Goal: Task Accomplishment & Management: Use online tool/utility

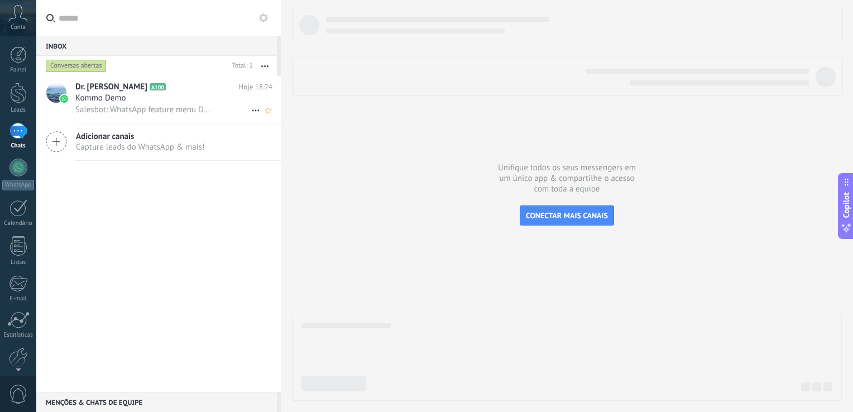
click at [174, 102] on div "Kommo Demo" at bounding box center [173, 98] width 197 height 11
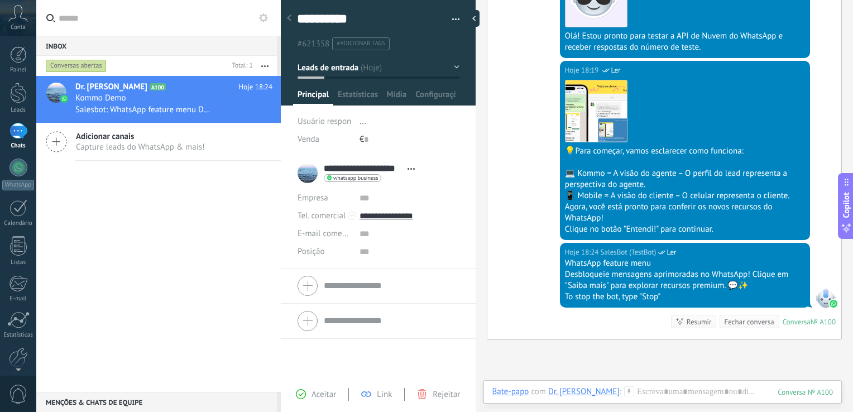
scroll to position [256, 0]
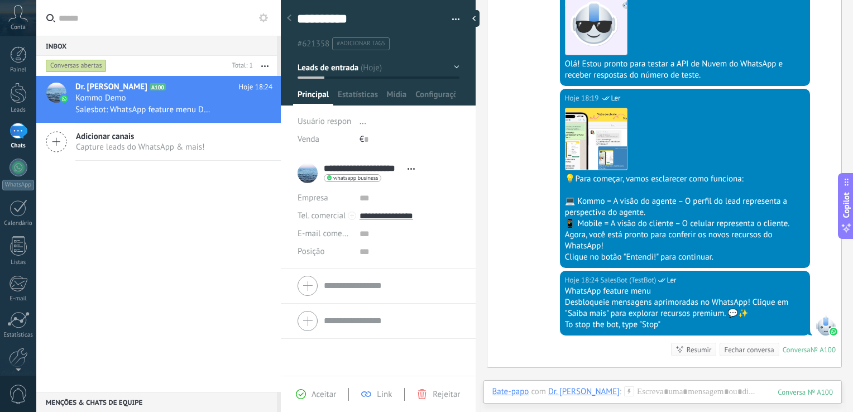
click at [261, 65] on button "button" at bounding box center [265, 66] width 24 height 20
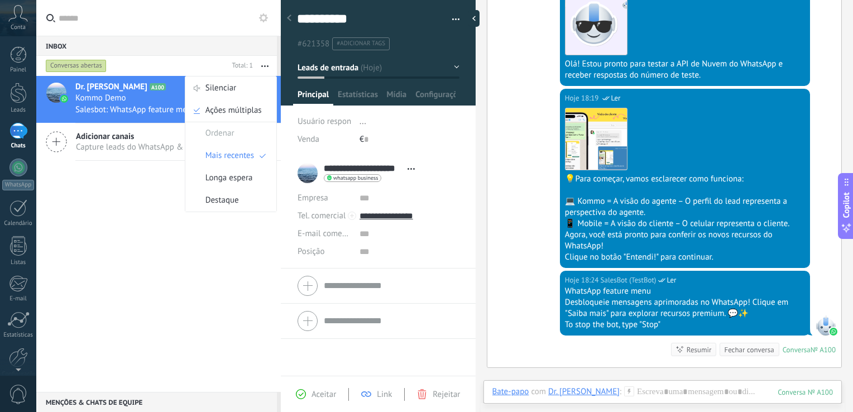
click at [261, 65] on button "button" at bounding box center [265, 66] width 24 height 20
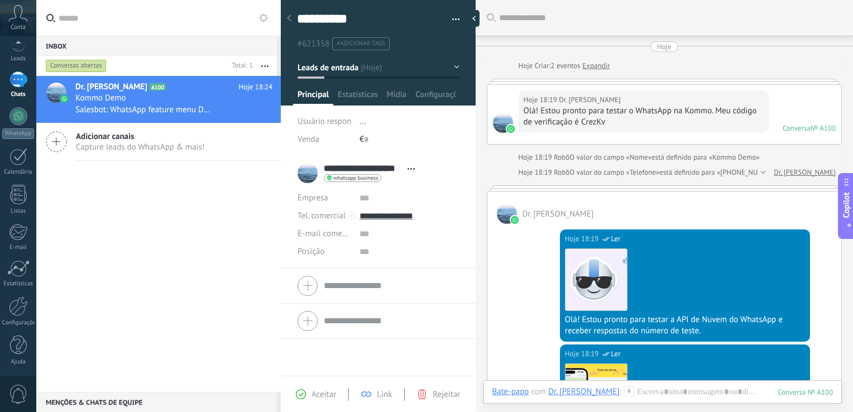
scroll to position [0, 0]
click at [290, 19] on icon at bounding box center [289, 18] width 4 height 7
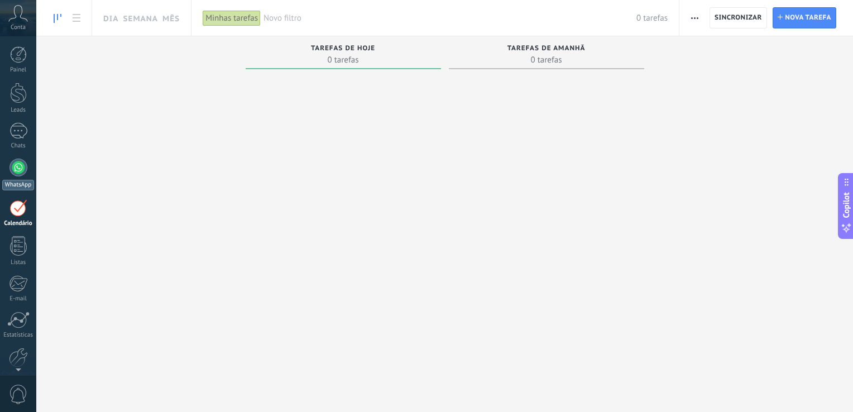
click at [23, 162] on div at bounding box center [18, 167] width 18 height 18
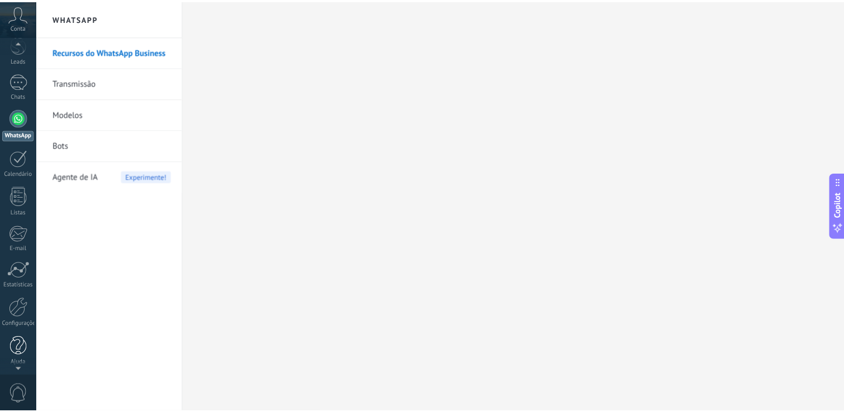
scroll to position [51, 0]
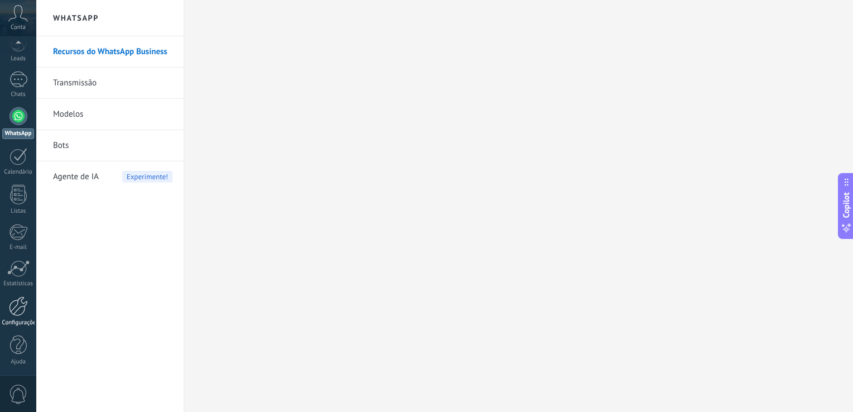
click at [22, 305] on div at bounding box center [18, 306] width 19 height 20
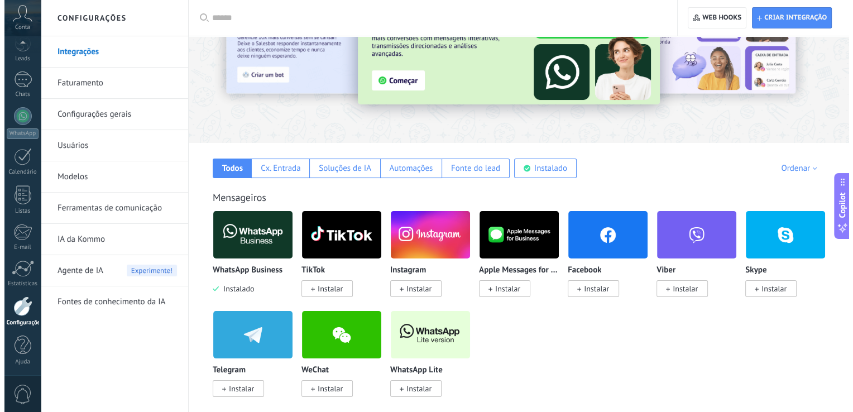
scroll to position [56, 0]
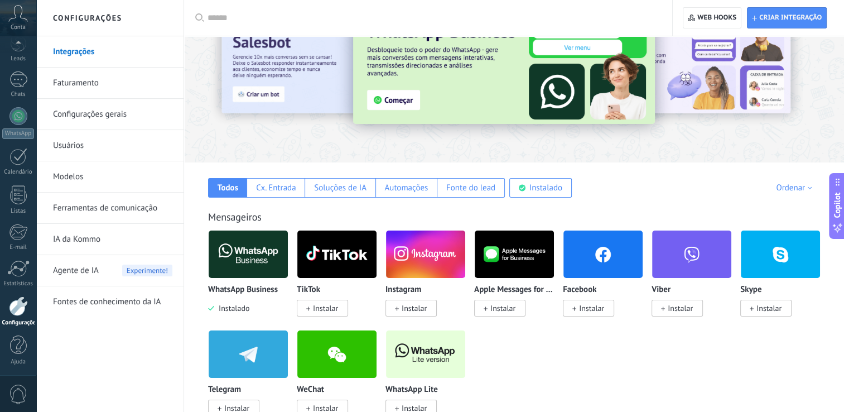
click at [253, 261] on img at bounding box center [248, 254] width 79 height 54
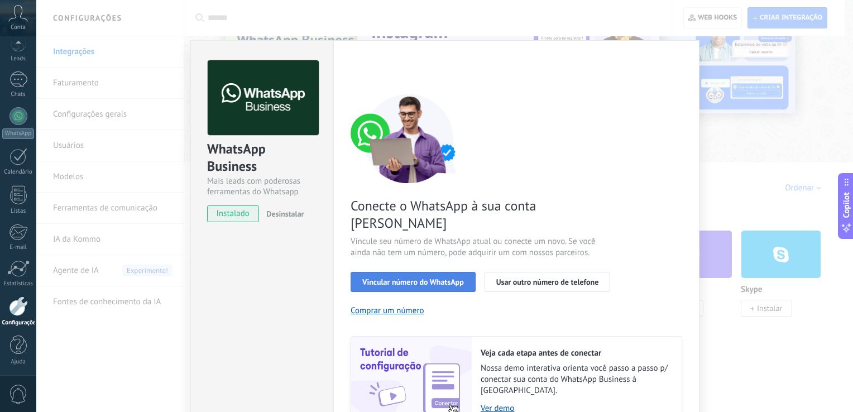
click at [440, 278] on span "Vincular número do WhatsApp" at bounding box center [413, 282] width 102 height 8
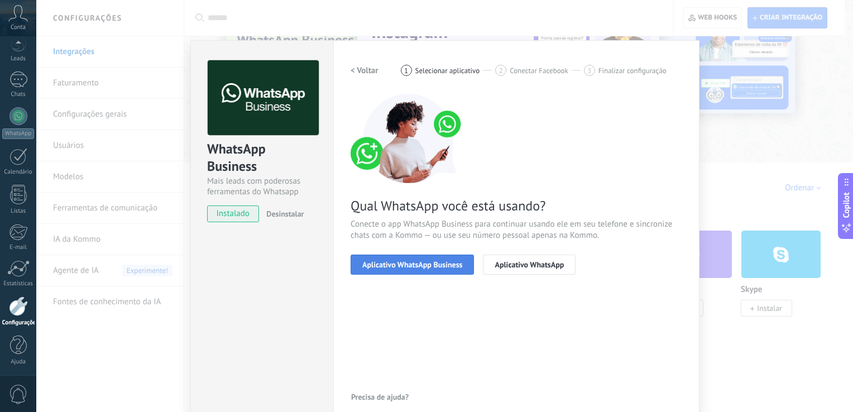
click at [431, 270] on button "Aplicativo WhatsApp Business" at bounding box center [411, 264] width 123 height 20
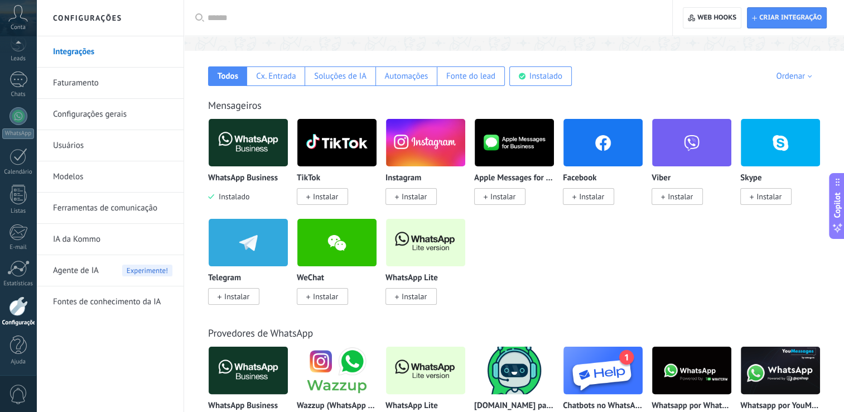
scroll to position [223, 0]
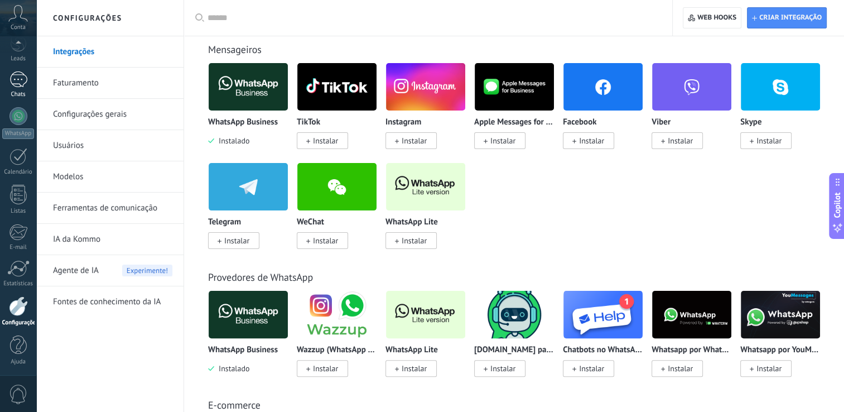
click at [22, 84] on div at bounding box center [18, 79] width 18 height 16
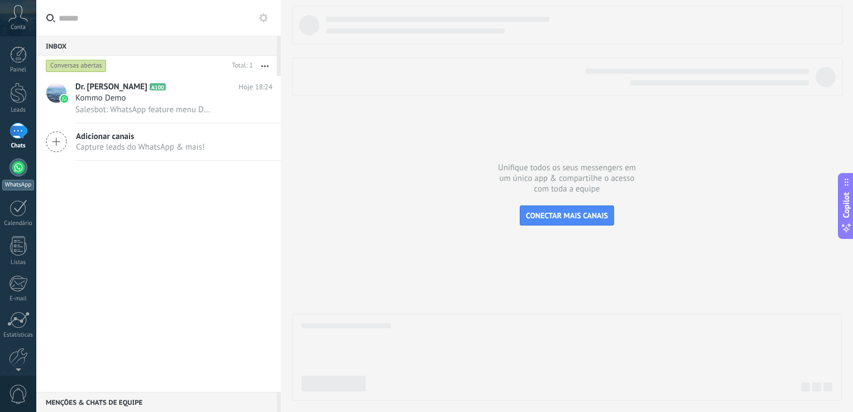
click at [25, 180] on div "WhatsApp" at bounding box center [18, 185] width 32 height 11
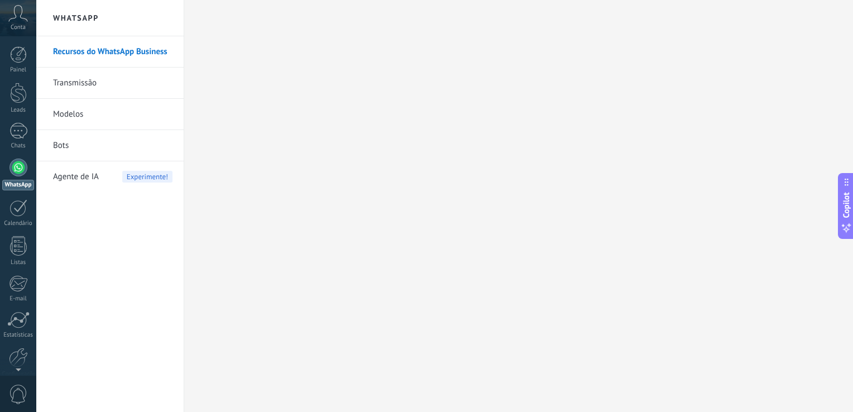
click at [100, 55] on link "Recursos do WhatsApp Business" at bounding box center [112, 51] width 119 height 31
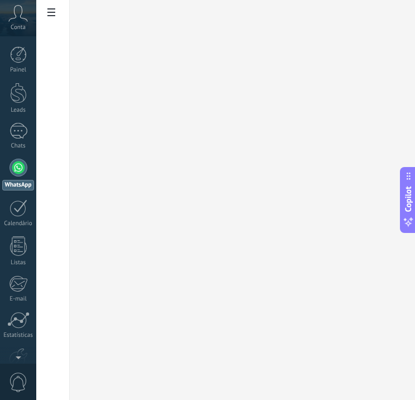
click at [25, 20] on icon at bounding box center [18, 13] width 20 height 17
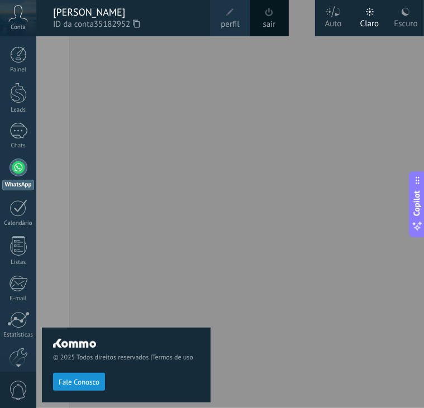
click at [401, 18] on div "Escuro" at bounding box center [404, 21] width 23 height 29
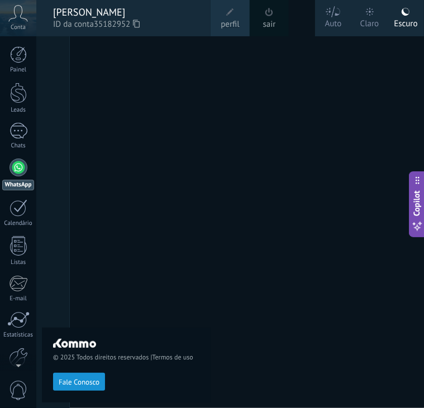
click at [51, 121] on div "© 2025 Todos direitos reservados | Termos de uso Fale Conosco" at bounding box center [126, 222] width 169 height 372
click at [15, 102] on div at bounding box center [18, 93] width 17 height 21
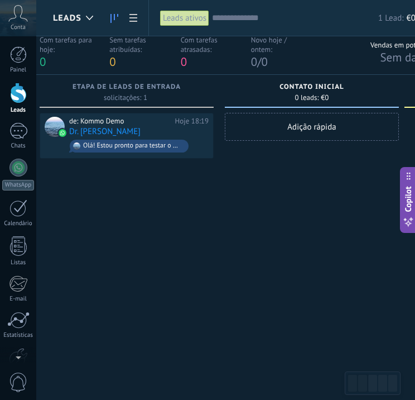
scroll to position [0, 13]
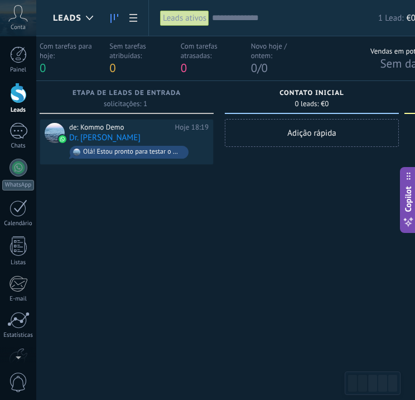
drag, startPoint x: 156, startPoint y: 398, endPoint x: 253, endPoint y: 350, distance: 109.0
click at [221, 400] on html ".abccls-1,.abccls-2{fill-rule:evenodd}.abccls-2{fill:#fff} .abfcls-1{fill:none}…" at bounding box center [194, 200] width 415 height 400
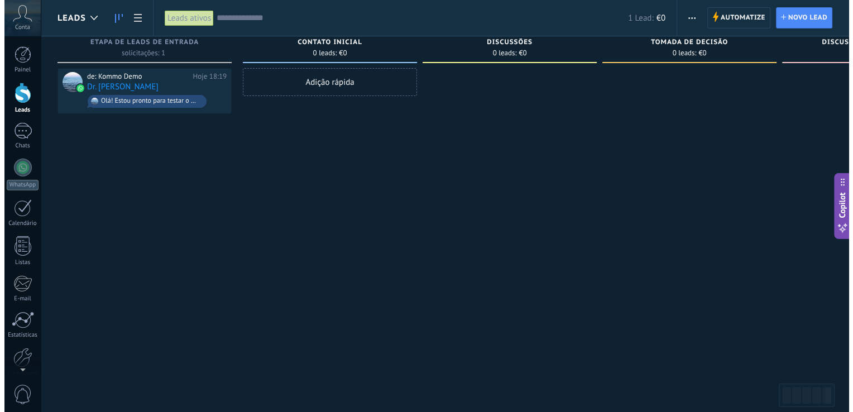
scroll to position [0, 0]
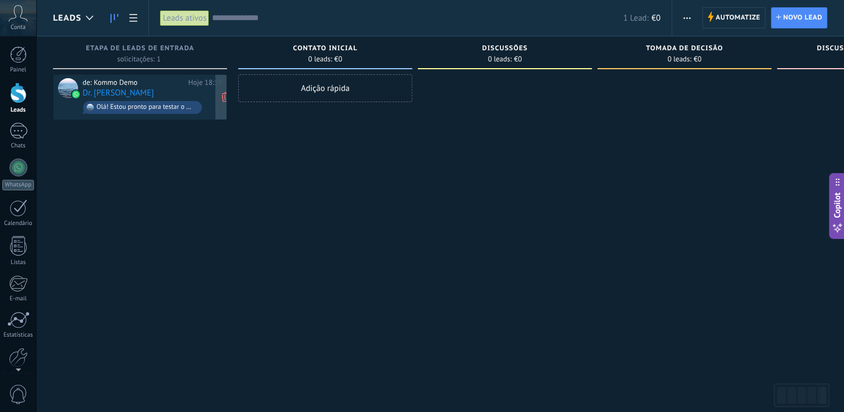
click at [163, 94] on div "de: Kommo Demo Hoje 18:19 Dr. Josenildo Tenorio Olá! Estou pronto para testar o…" at bounding box center [152, 97] width 139 height 38
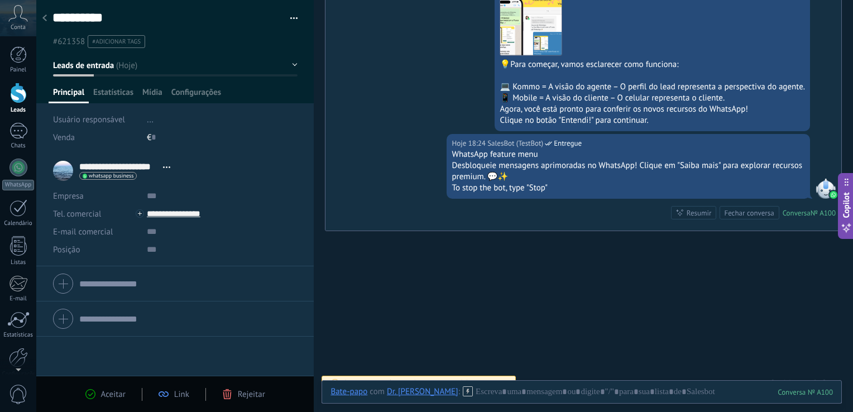
scroll to position [371, 0]
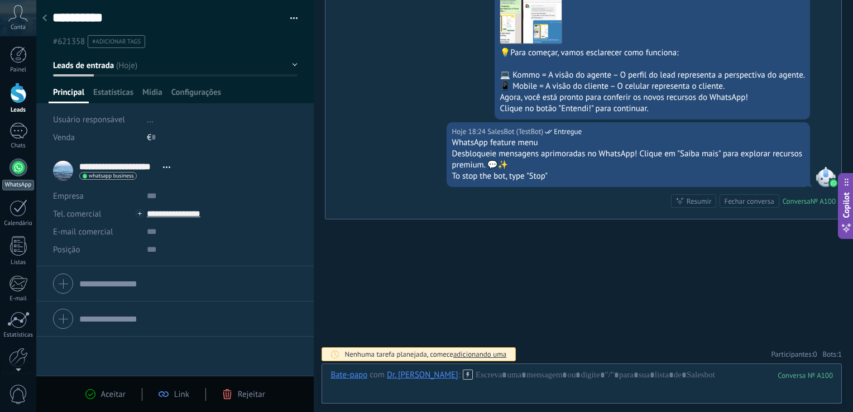
click at [18, 174] on div at bounding box center [18, 167] width 18 height 18
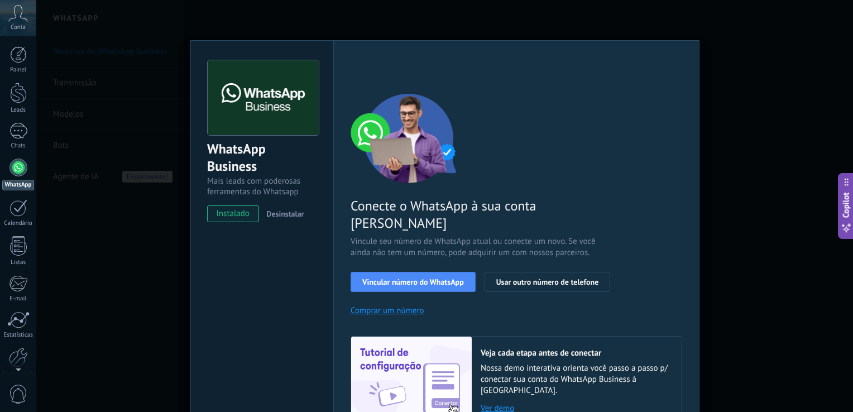
click at [772, 273] on div "WhatsApp Business Mais leads com poderosas ferramentas do Whatsapp instalado De…" at bounding box center [444, 206] width 816 height 412
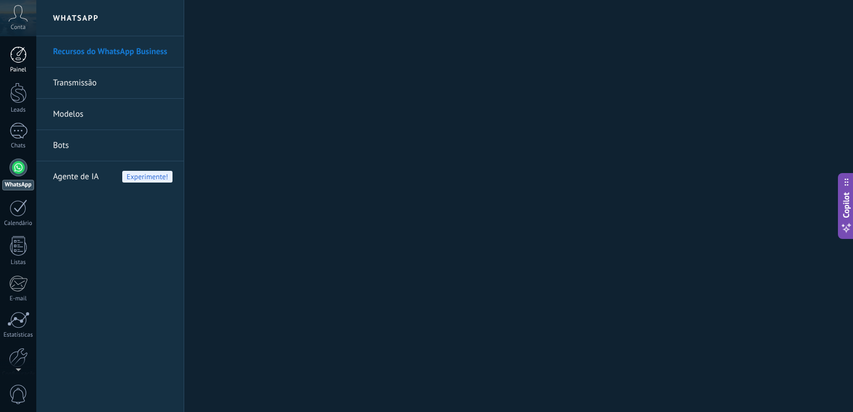
click at [22, 57] on div at bounding box center [18, 54] width 17 height 17
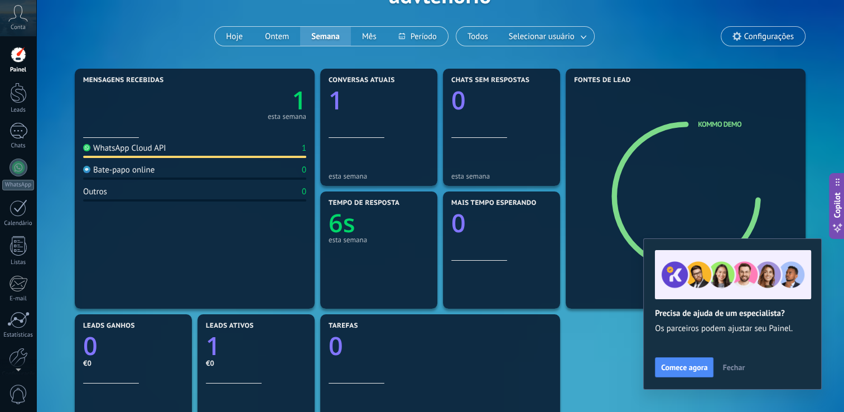
scroll to position [56, 0]
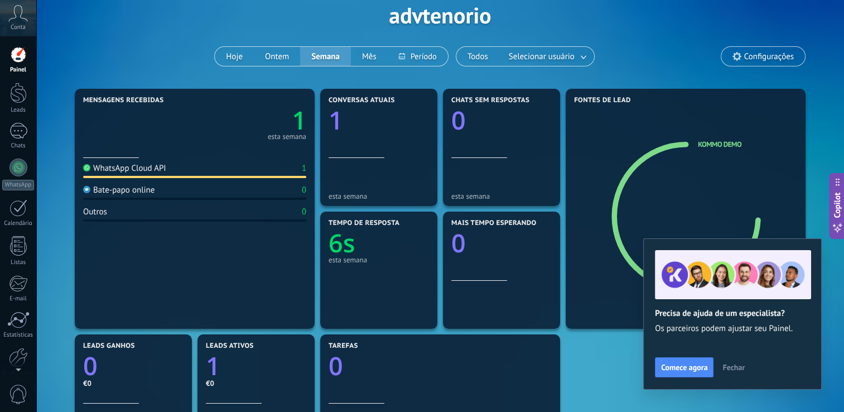
click at [20, 18] on icon at bounding box center [18, 13] width 20 height 17
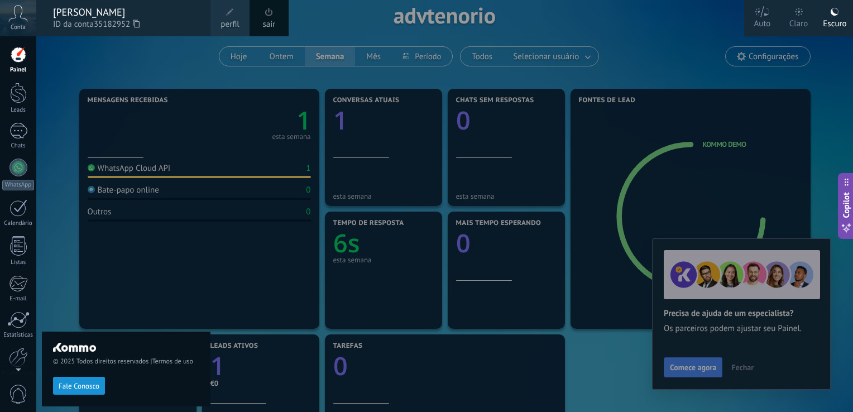
click at [665, 39] on div at bounding box center [462, 206] width 853 height 412
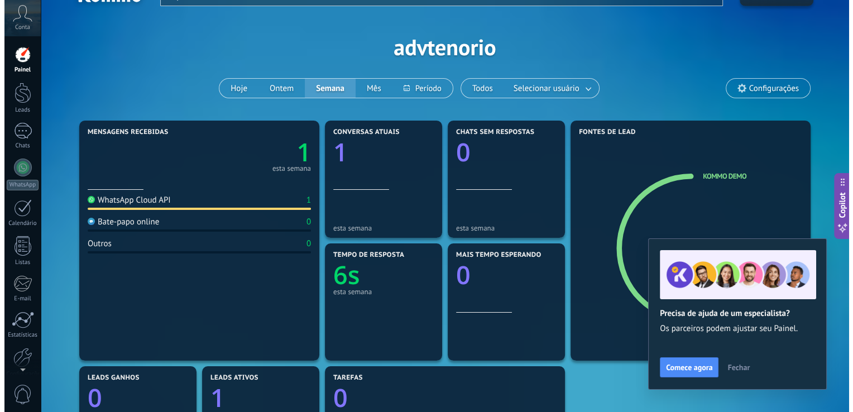
scroll to position [0, 0]
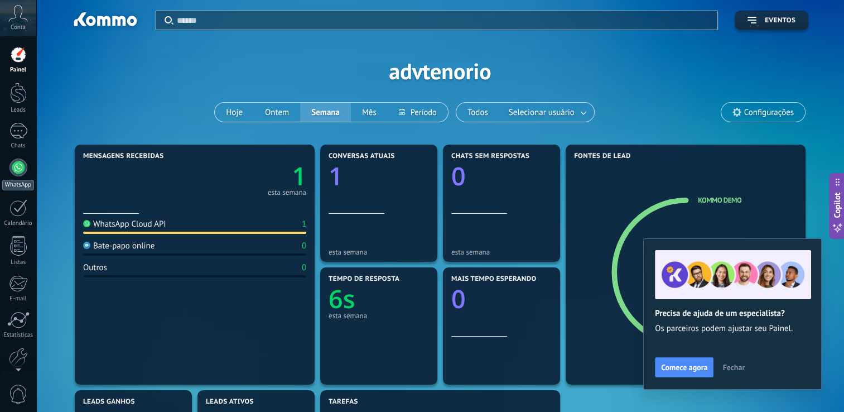
click at [16, 167] on div at bounding box center [18, 167] width 18 height 18
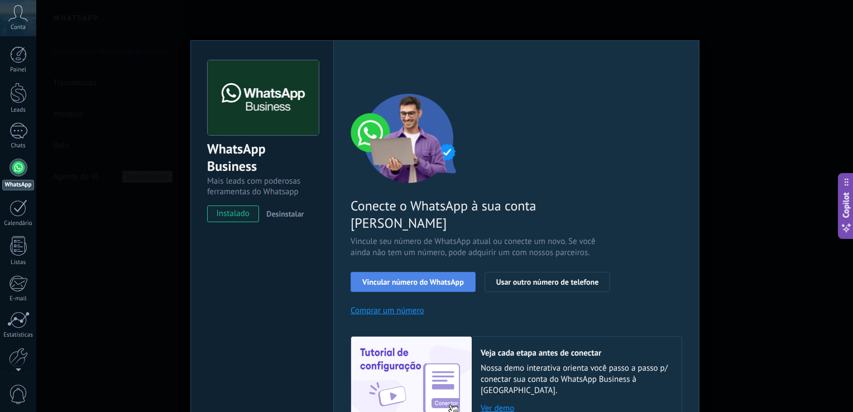
click at [408, 278] on span "Vincular número do WhatsApp" at bounding box center [413, 282] width 102 height 8
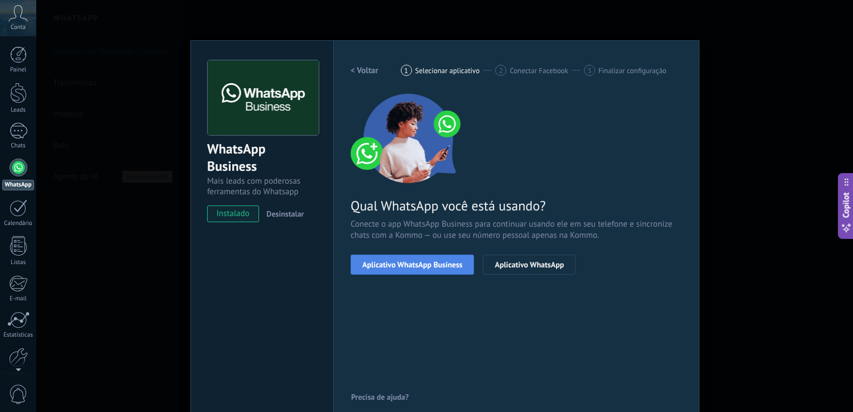
click at [421, 261] on span "Aplicativo WhatsApp Business" at bounding box center [412, 265] width 100 height 8
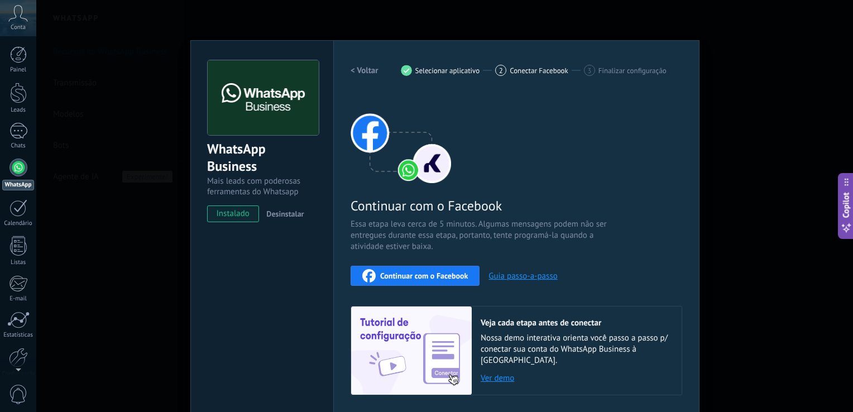
click at [439, 270] on div "Continuar com o Facebook" at bounding box center [414, 275] width 105 height 13
drag, startPoint x: 16, startPoint y: 215, endPoint x: 20, endPoint y: 233, distance: 18.2
click at [16, 215] on div at bounding box center [18, 207] width 18 height 17
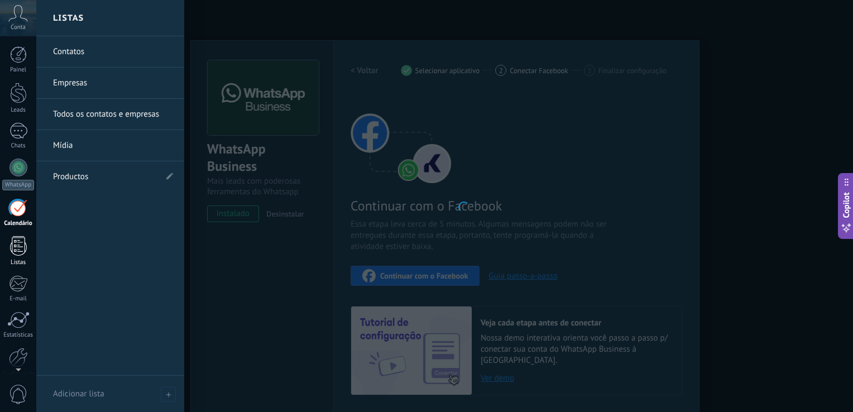
click at [20, 242] on div at bounding box center [18, 246] width 17 height 20
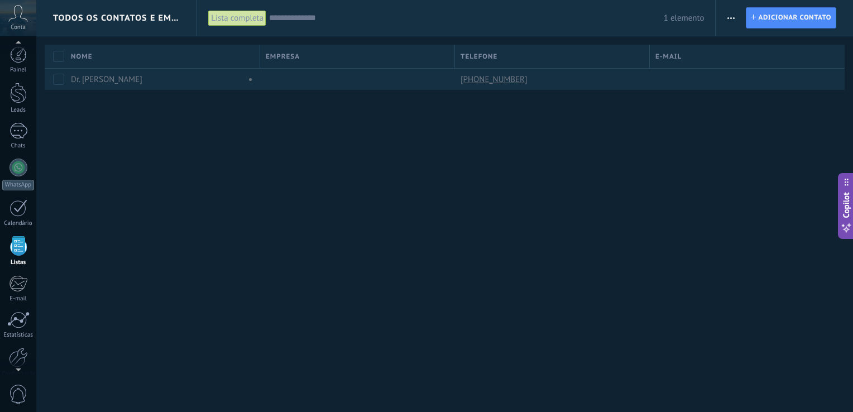
scroll to position [51, 0]
click at [20, 21] on icon at bounding box center [18, 13] width 20 height 17
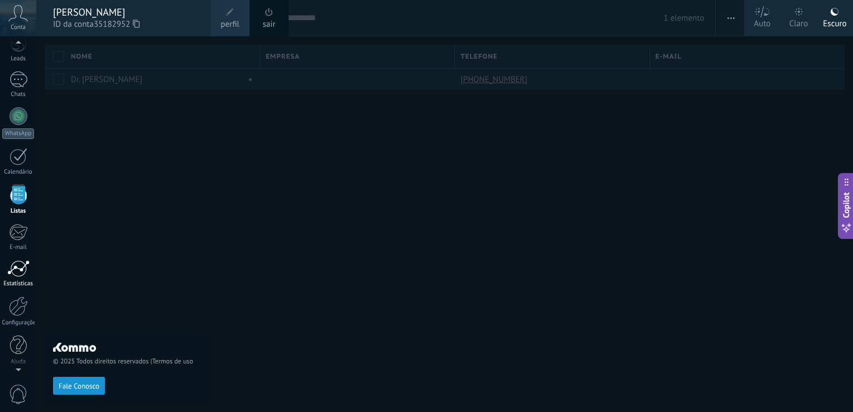
click at [17, 285] on div "Estatísticas" at bounding box center [18, 283] width 32 height 7
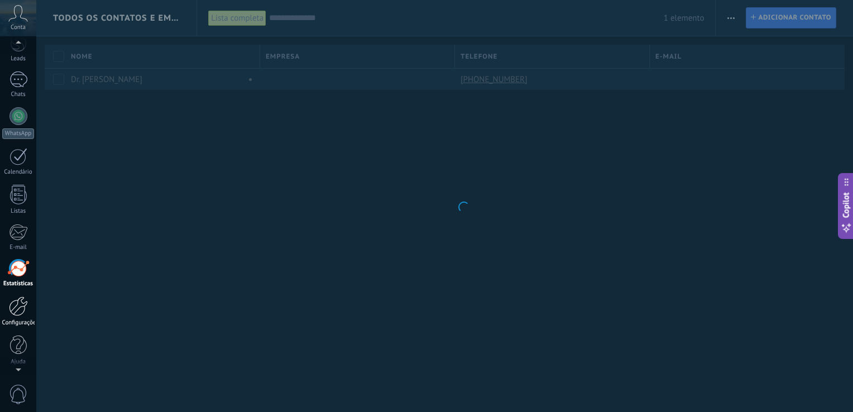
click at [15, 309] on div at bounding box center [18, 306] width 19 height 20
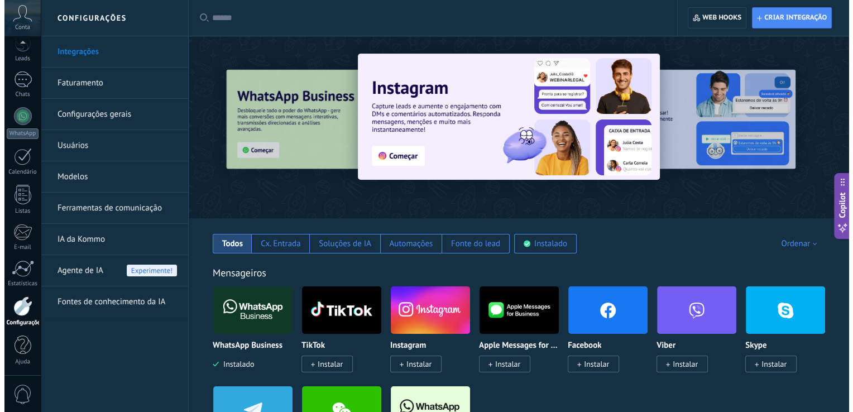
scroll to position [223, 0]
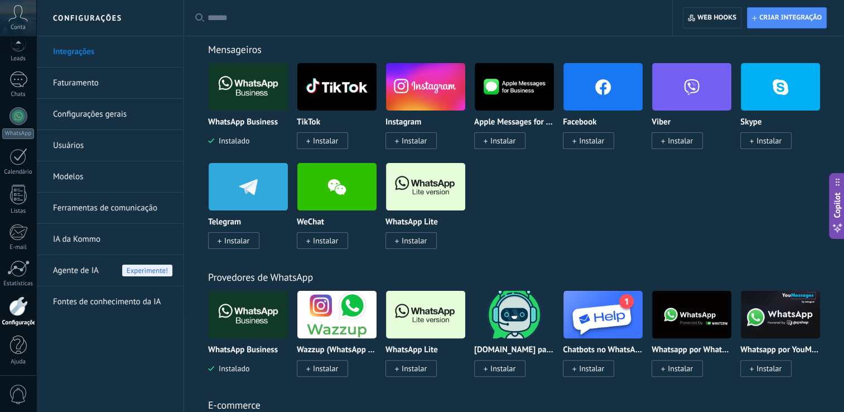
click at [570, 137] on span "Instalar" at bounding box center [588, 140] width 51 height 17
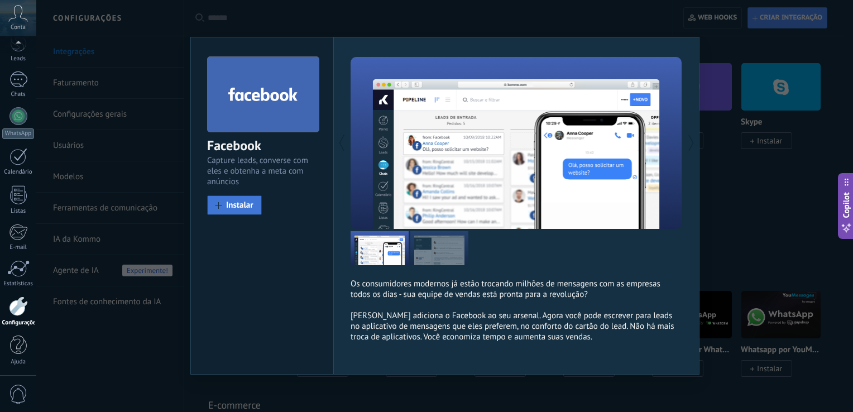
click at [224, 206] on button "Instalar" at bounding box center [234, 205] width 55 height 20
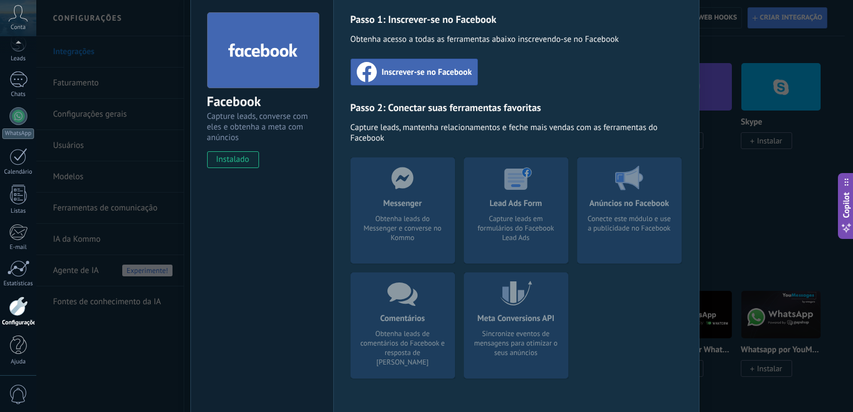
scroll to position [0, 0]
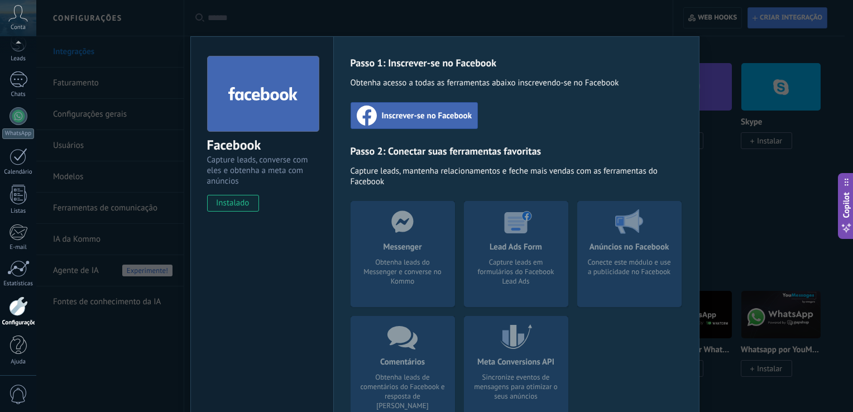
click at [411, 118] on span "Inscrever-se no Facebook" at bounding box center [427, 115] width 90 height 11
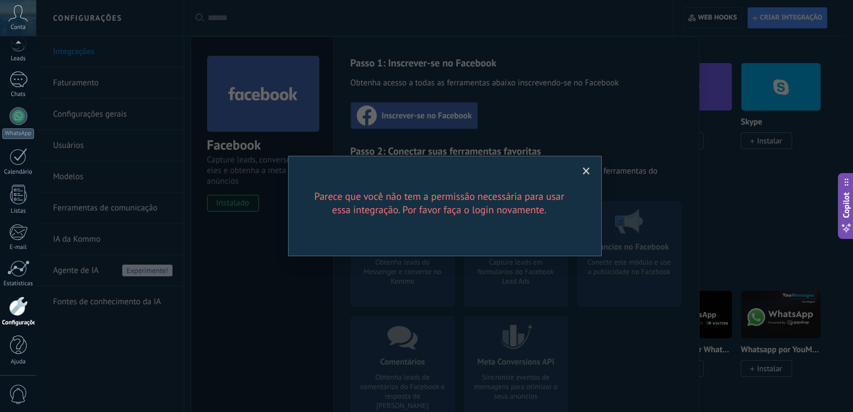
click at [420, 214] on h2 "Parece que você não tem a permissão necessária para usar essa integração. Por f…" at bounding box center [439, 203] width 268 height 27
click at [585, 172] on span at bounding box center [586, 171] width 7 height 8
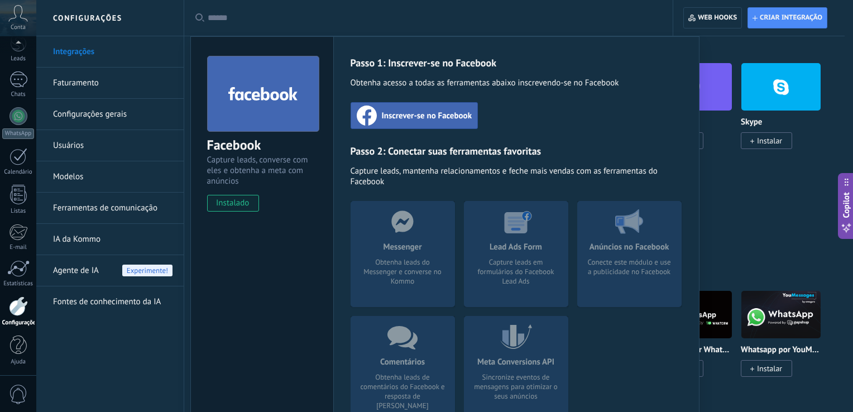
click at [420, 110] on span "Inscrever-se no Facebook" at bounding box center [427, 115] width 90 height 11
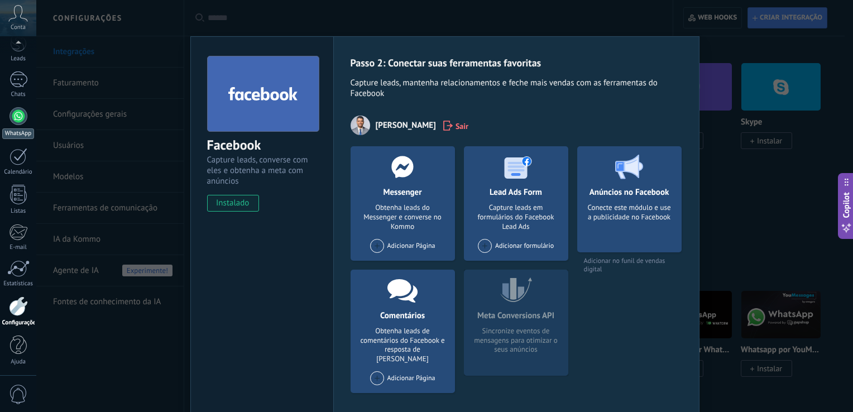
click at [21, 125] on link "WhatsApp" at bounding box center [18, 123] width 36 height 32
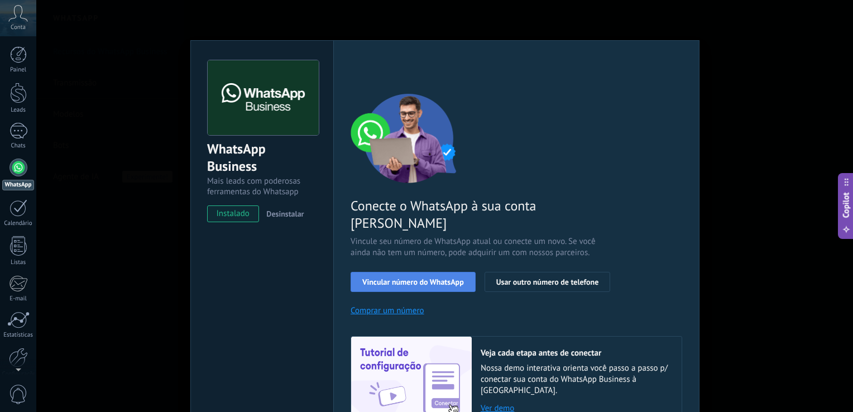
click at [426, 272] on button "Vincular número do WhatsApp" at bounding box center [412, 282] width 125 height 20
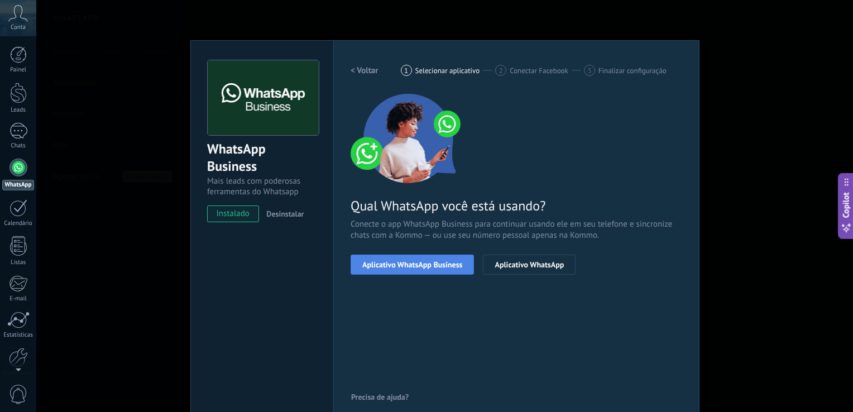
click at [421, 264] on span "Aplicativo WhatsApp Business" at bounding box center [412, 265] width 100 height 8
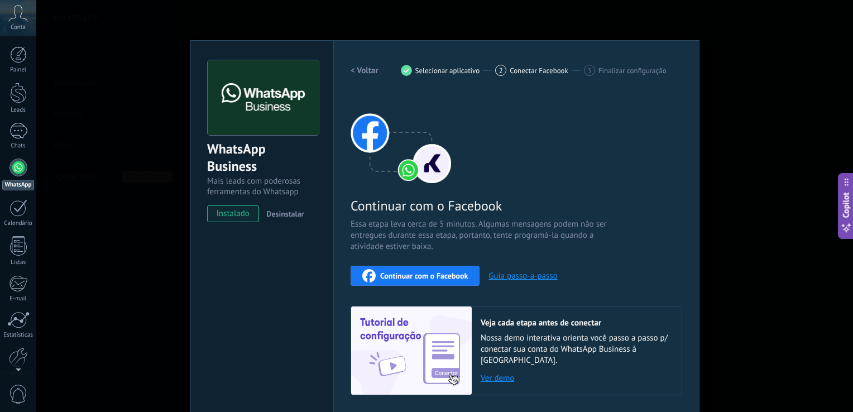
click at [430, 272] on span "Continuar com o Facebook" at bounding box center [424, 276] width 88 height 8
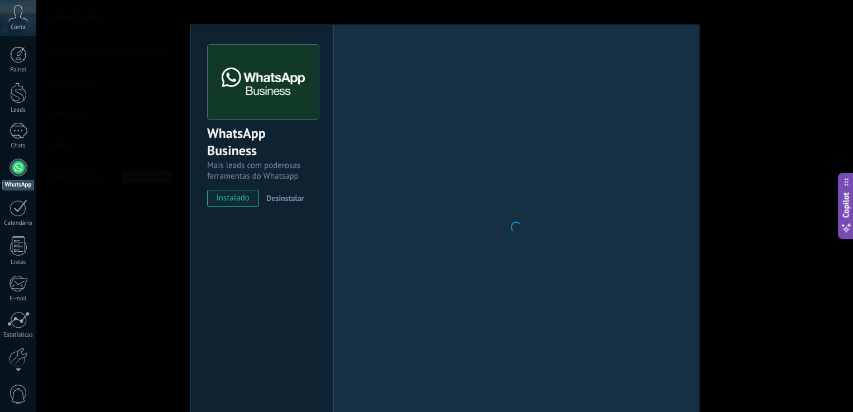
scroll to position [25, 0]
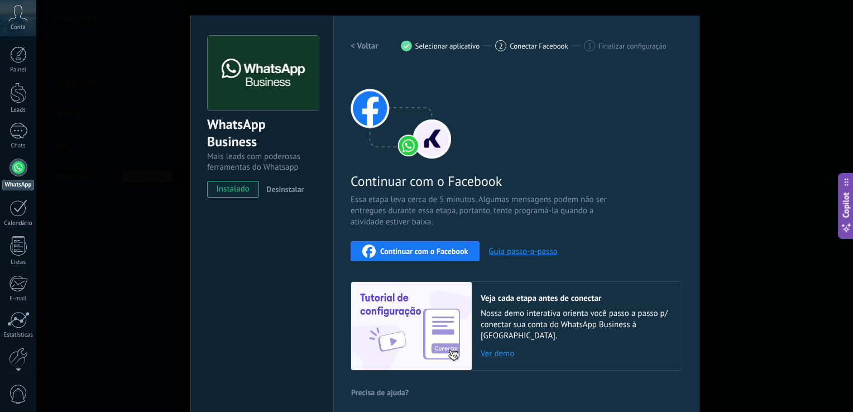
click at [415, 251] on span "Continuar com o Facebook" at bounding box center [424, 251] width 88 height 8
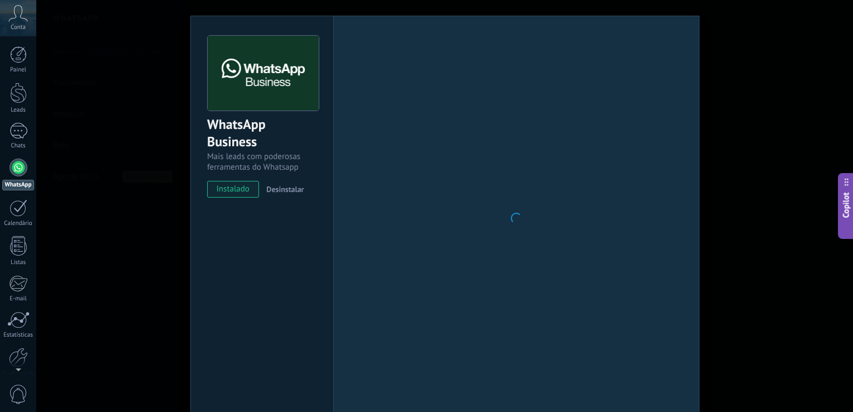
scroll to position [0, 0]
click at [848, 218] on div "Copilot" at bounding box center [846, 206] width 12 height 56
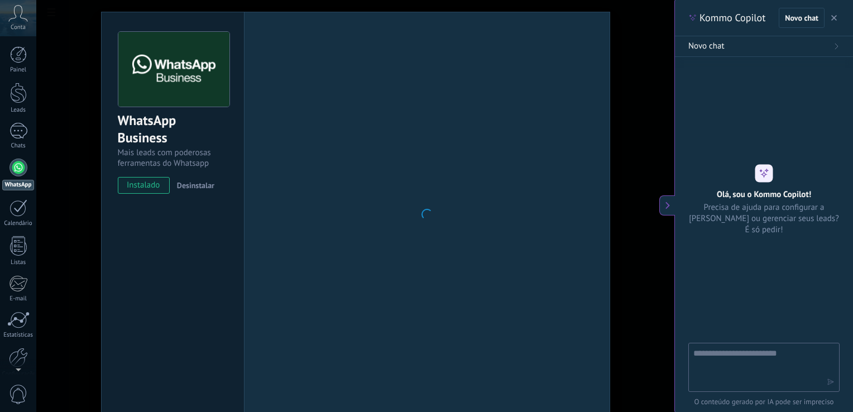
type textarea "**********"
click at [769, 360] on textarea at bounding box center [756, 367] width 126 height 40
type textarea "*"
type textarea "**********"
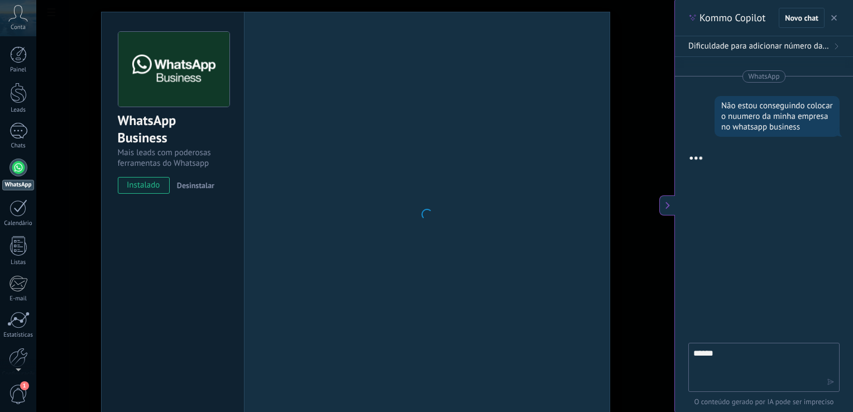
scroll to position [1, 0]
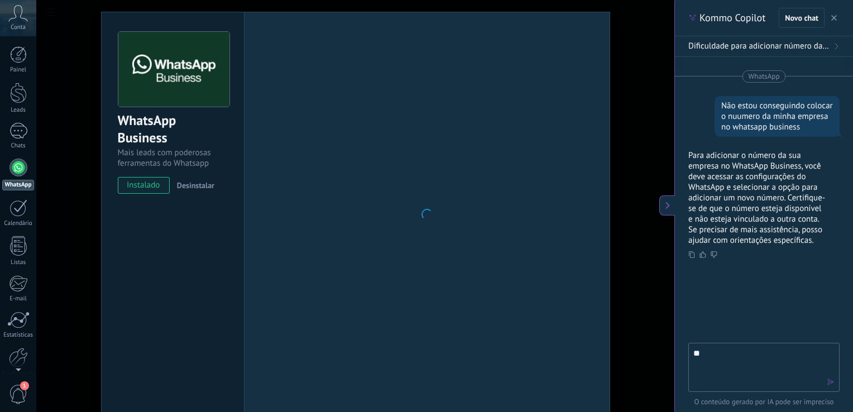
type textarea "*"
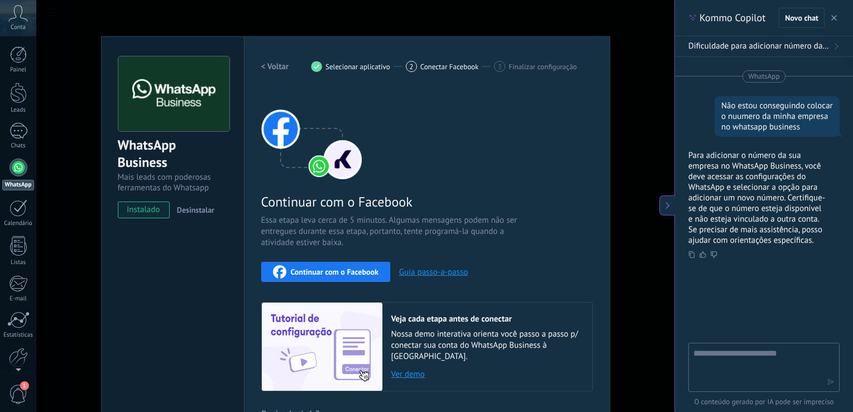
scroll to position [0, 0]
click at [741, 365] on textarea at bounding box center [756, 367] width 126 height 40
paste textarea "**********"
type textarea "**********"
drag, startPoint x: 767, startPoint y: 358, endPoint x: 591, endPoint y: 335, distance: 177.8
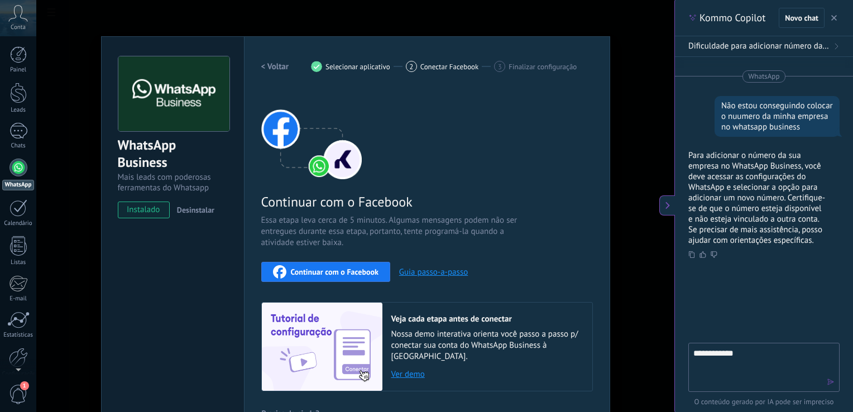
click at [591, 335] on body ".abccls-1,.abccls-2{fill-rule:evenodd}.abccls-2{fill:#fff} .abfcls-1{fill:none}…" at bounding box center [426, 206] width 853 height 412
type textarea "**********"
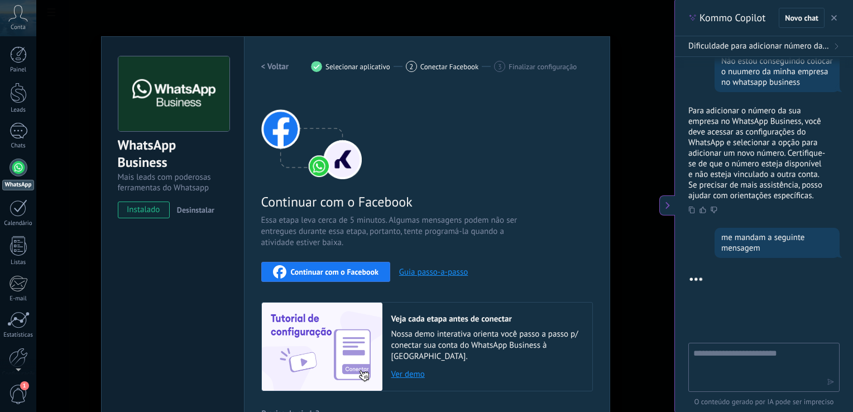
scroll to position [60, 0]
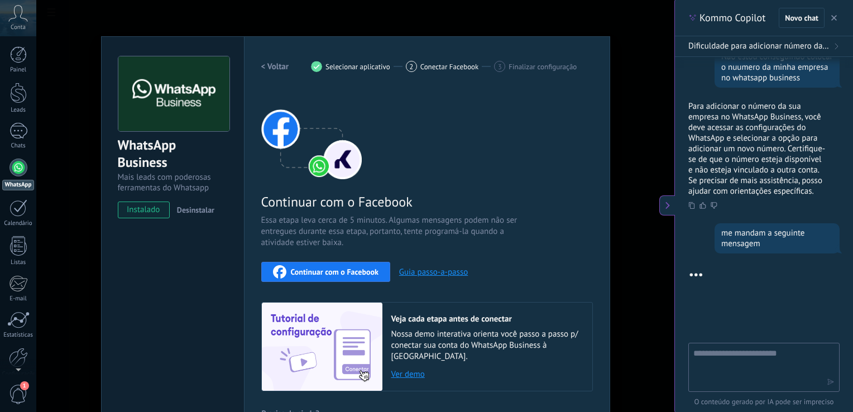
paste textarea "**********"
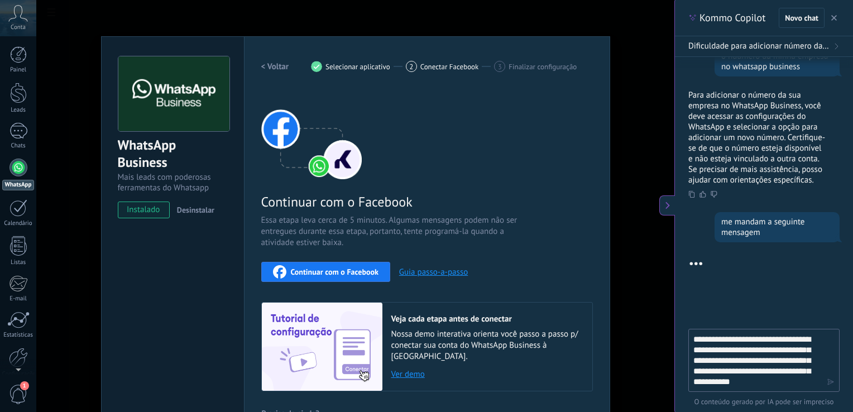
type textarea "**********"
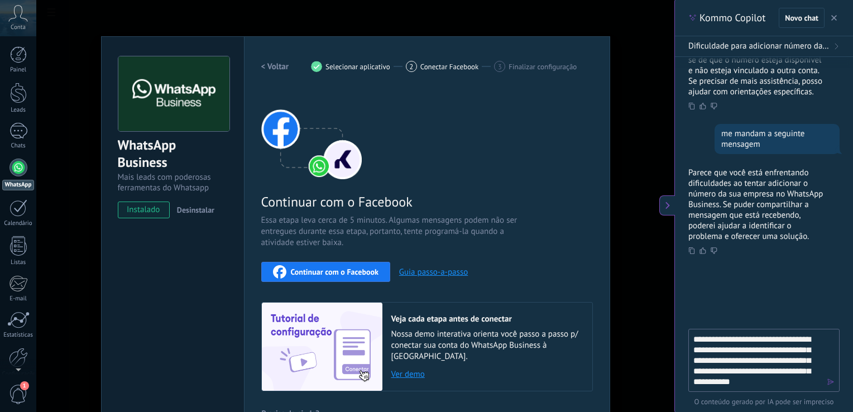
click at [829, 381] on icon "button" at bounding box center [830, 382] width 8 height 8
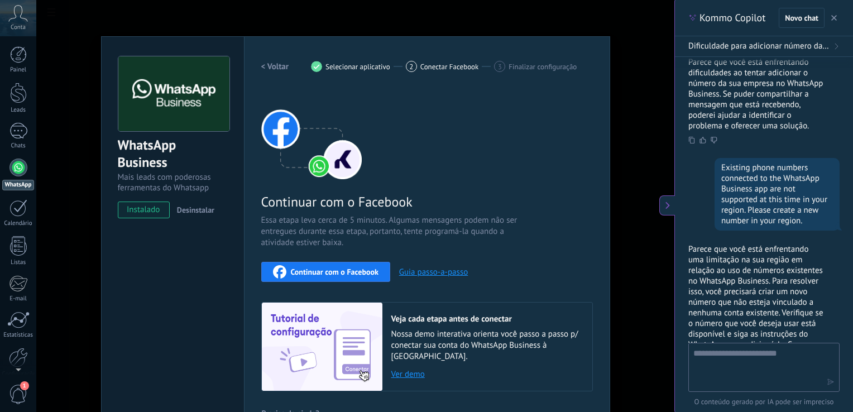
scroll to position [399, 0]
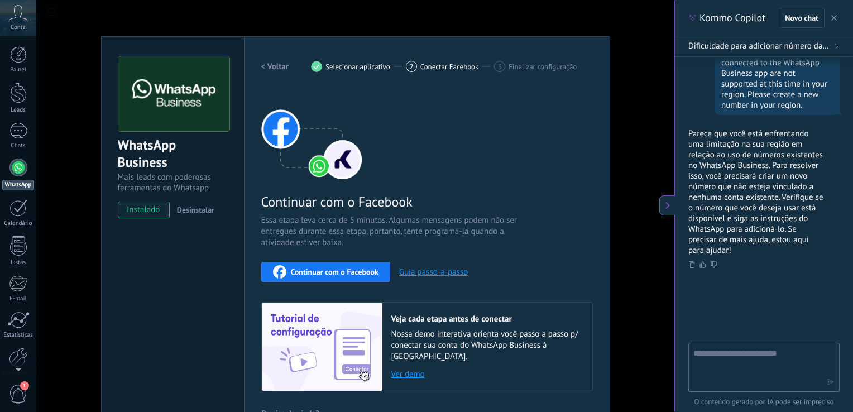
click at [774, 350] on textarea at bounding box center [756, 367] width 126 height 40
type textarea "**********"
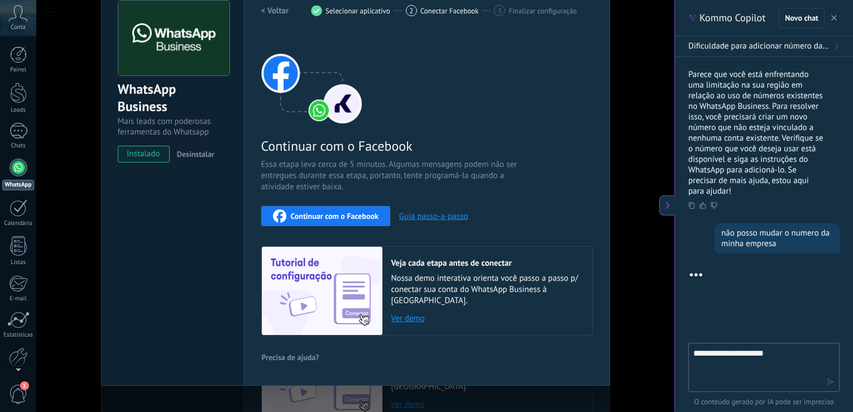
scroll to position [587, 0]
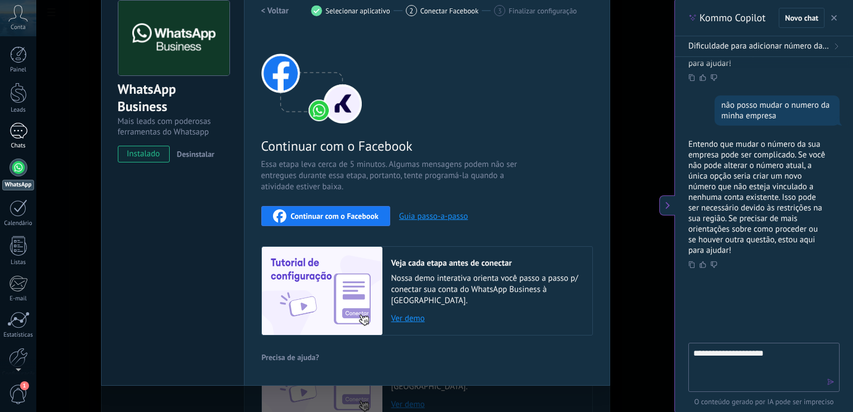
drag, startPoint x: 15, startPoint y: 141, endPoint x: 16, endPoint y: 148, distance: 7.4
click at [15, 141] on link "Chats" at bounding box center [18, 136] width 36 height 27
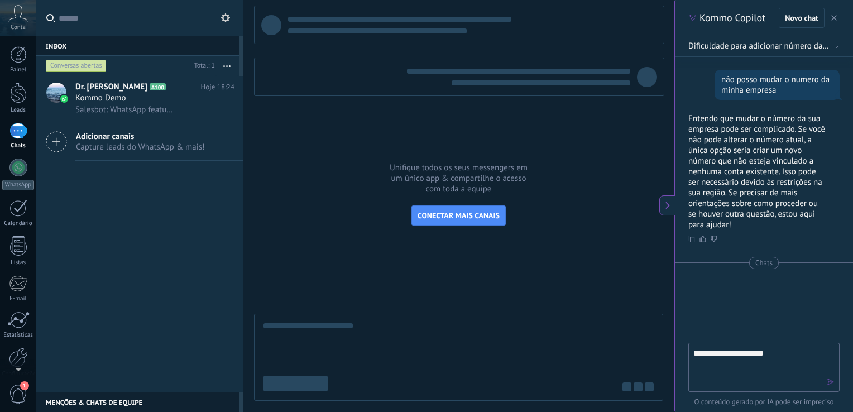
click at [227, 19] on use at bounding box center [225, 17] width 9 height 9
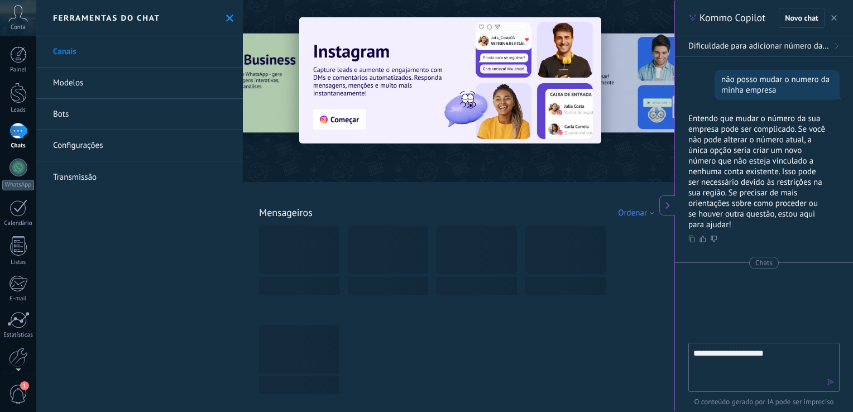
click at [146, 137] on link "Configurações" at bounding box center [139, 145] width 206 height 31
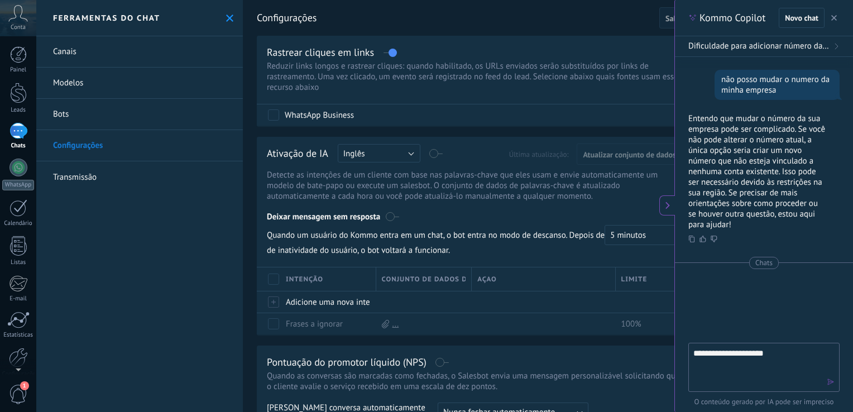
click at [227, 17] on use at bounding box center [229, 18] width 7 height 7
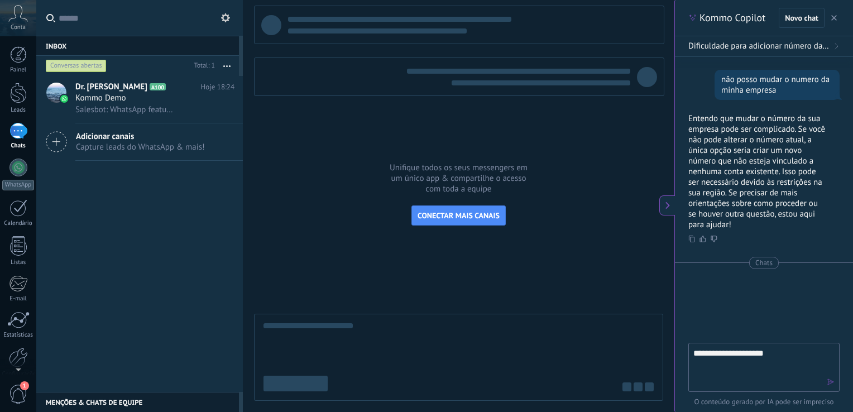
click at [224, 68] on button "button" at bounding box center [227, 66] width 24 height 20
drag, startPoint x: 84, startPoint y: 250, endPoint x: 83, endPoint y: 192, distance: 58.1
click at [84, 249] on div "Dr. Josenildo Tenorio A100 Hoje 18:24 Kommo Demo Salesbot: WhatsApp feature men…" at bounding box center [139, 234] width 206 height 316
click at [777, 351] on textarea "**********" at bounding box center [756, 367] width 126 height 40
type textarea "**********"
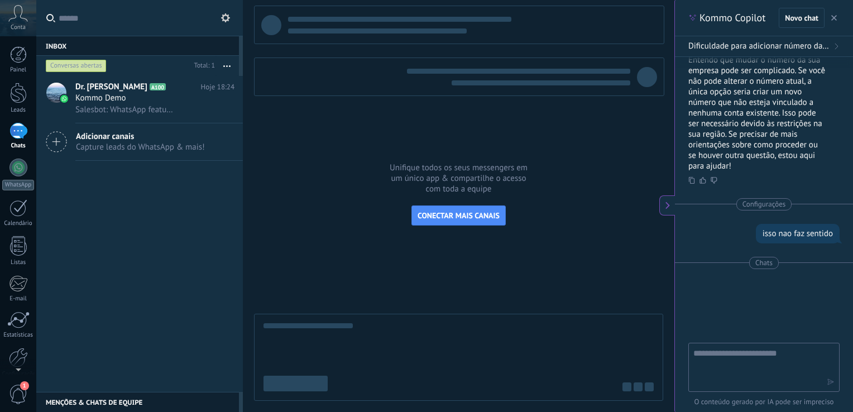
scroll to position [687, 0]
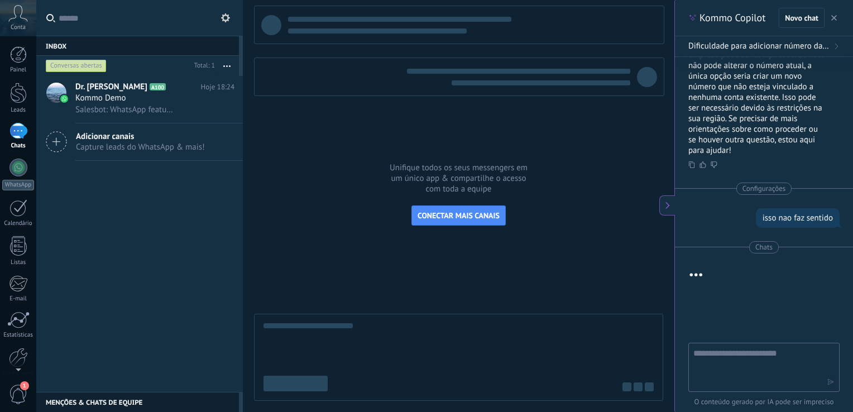
drag, startPoint x: 22, startPoint y: 177, endPoint x: 40, endPoint y: 198, distance: 26.9
click at [22, 177] on link "WhatsApp" at bounding box center [18, 174] width 36 height 32
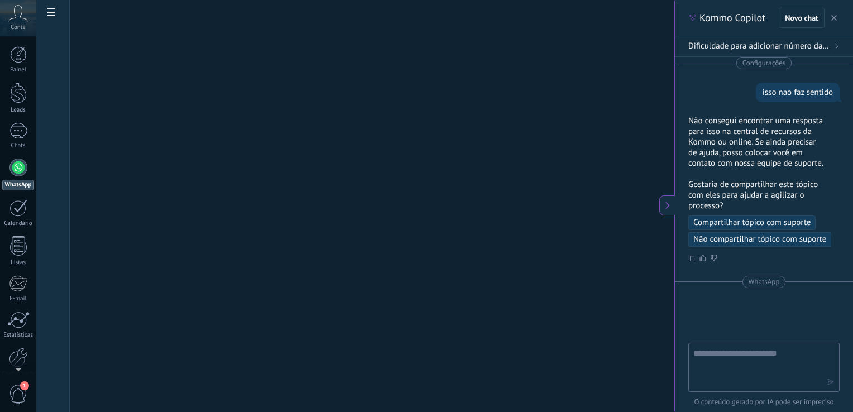
scroll to position [843, 0]
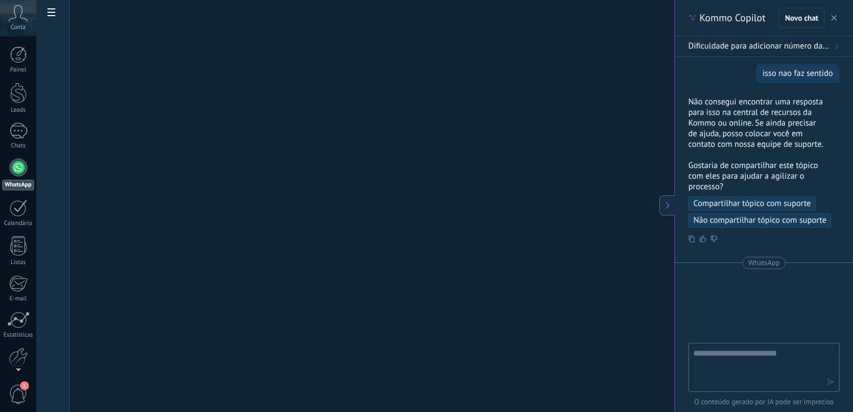
click at [830, 23] on button "button" at bounding box center [833, 17] width 11 height 13
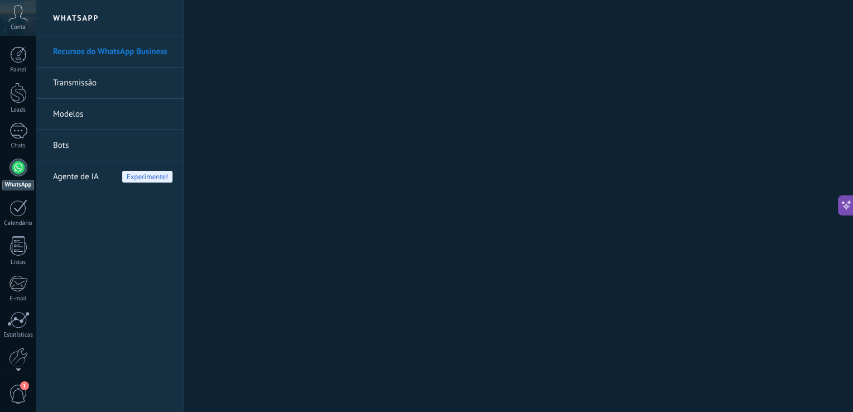
click at [16, 172] on div at bounding box center [18, 167] width 18 height 18
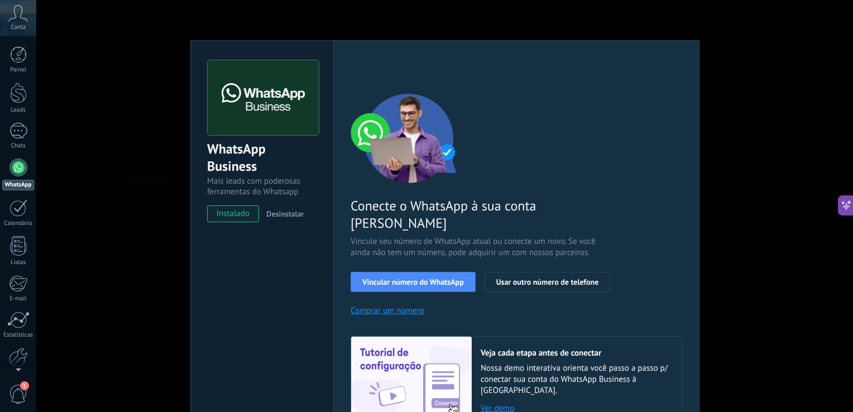
scroll to position [37, 0]
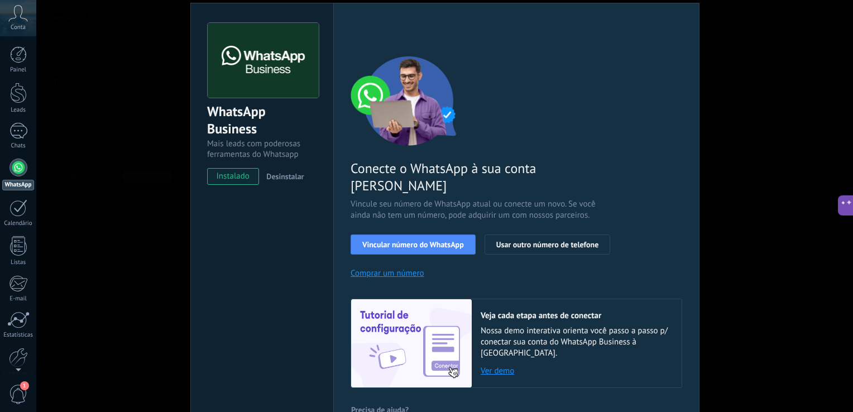
click at [15, 216] on link "Calendário" at bounding box center [18, 213] width 36 height 28
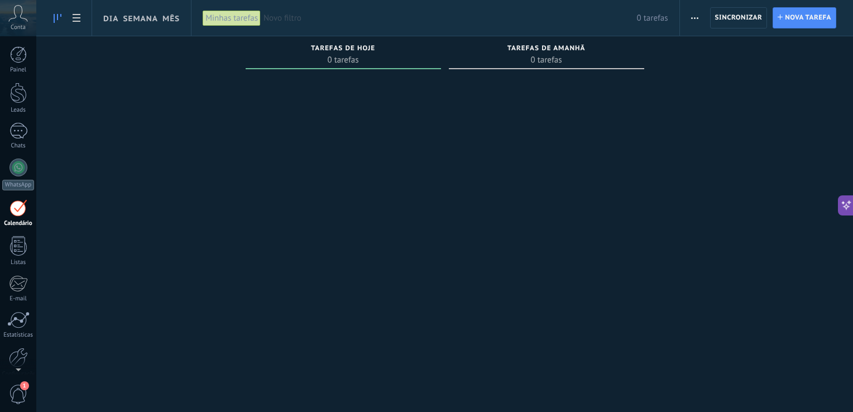
click at [25, 211] on div at bounding box center [18, 207] width 18 height 17
click at [15, 175] on div at bounding box center [18, 167] width 18 height 18
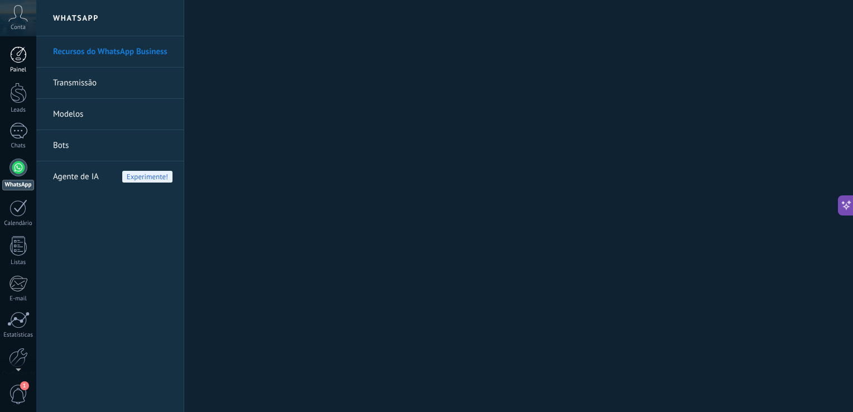
click at [13, 55] on div at bounding box center [18, 54] width 17 height 17
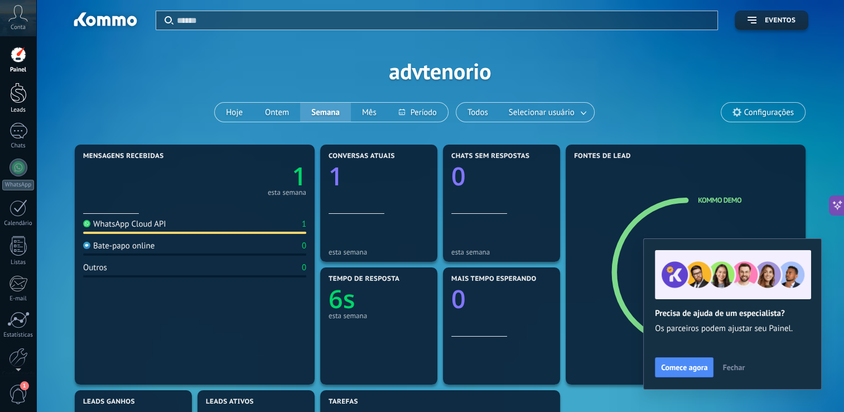
click at [22, 91] on div at bounding box center [18, 93] width 17 height 21
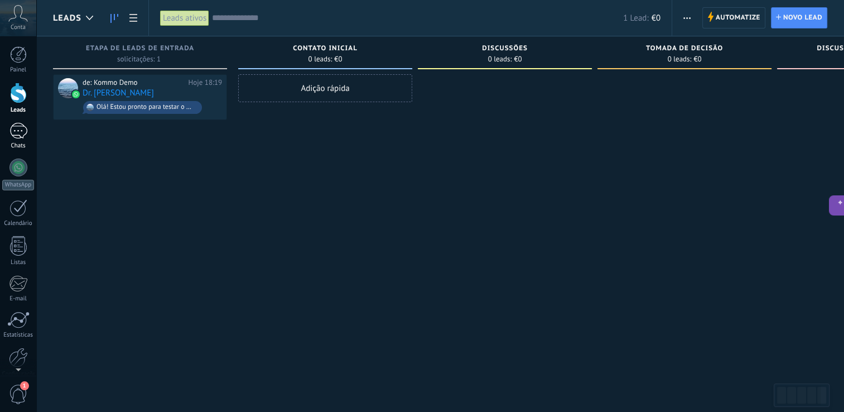
click at [15, 131] on div at bounding box center [18, 131] width 18 height 16
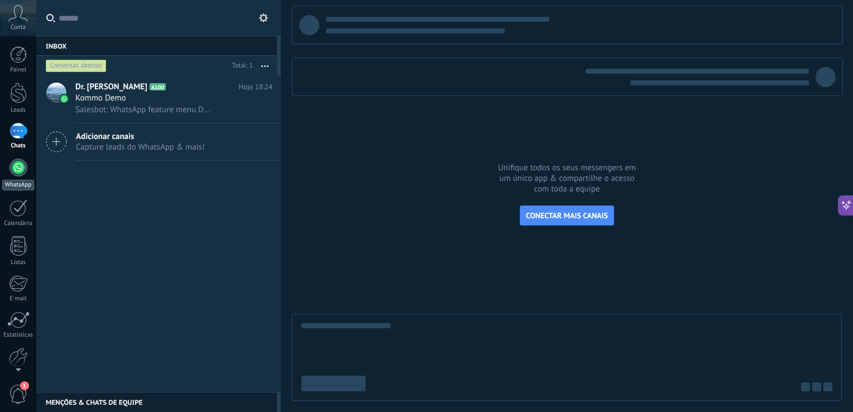
click at [18, 171] on div at bounding box center [18, 167] width 18 height 18
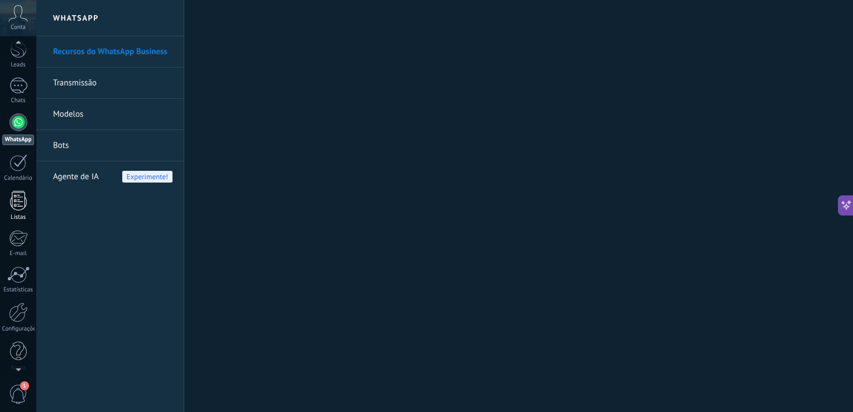
scroll to position [51, 0]
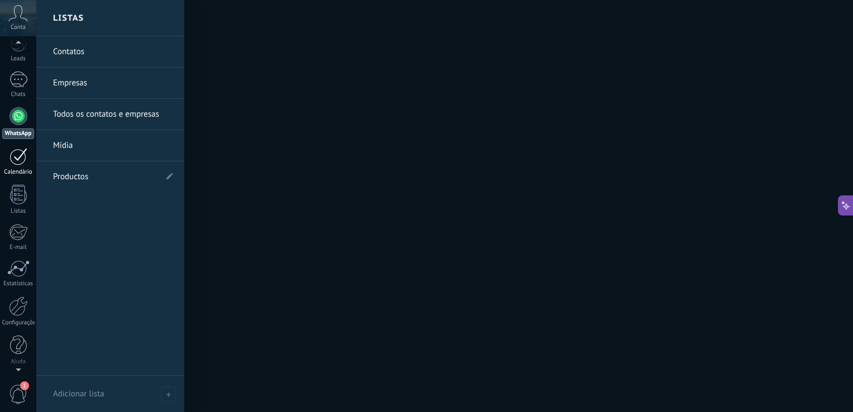
click at [18, 161] on div at bounding box center [18, 156] width 18 height 17
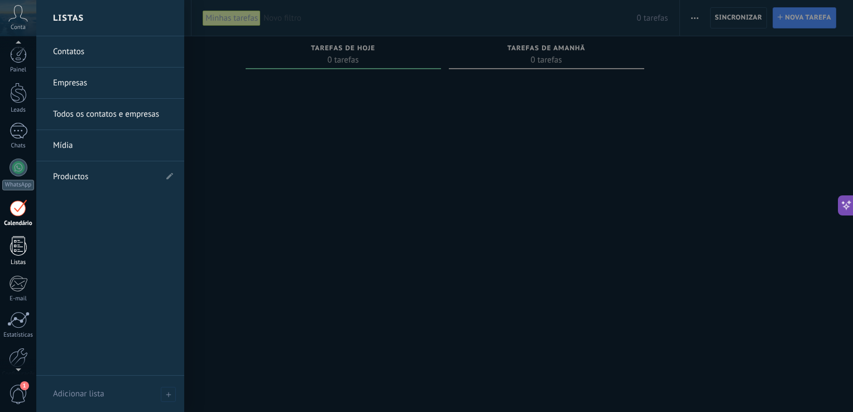
scroll to position [51, 0]
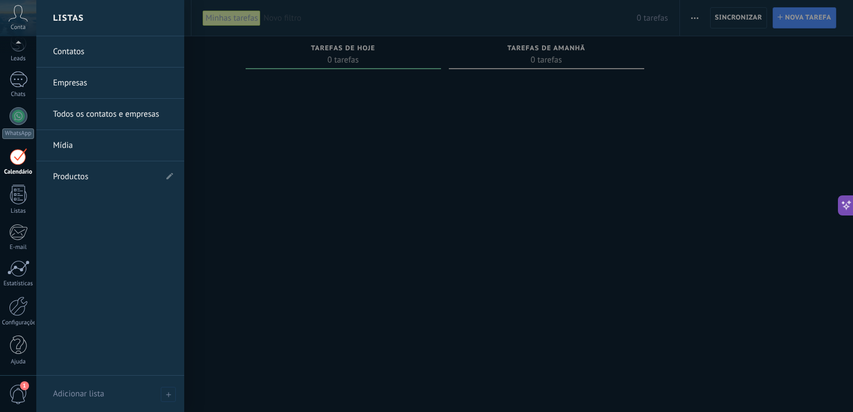
drag, startPoint x: 7, startPoint y: 198, endPoint x: 74, endPoint y: 203, distance: 66.6
click at [8, 198] on link "Listas" at bounding box center [18, 200] width 36 height 30
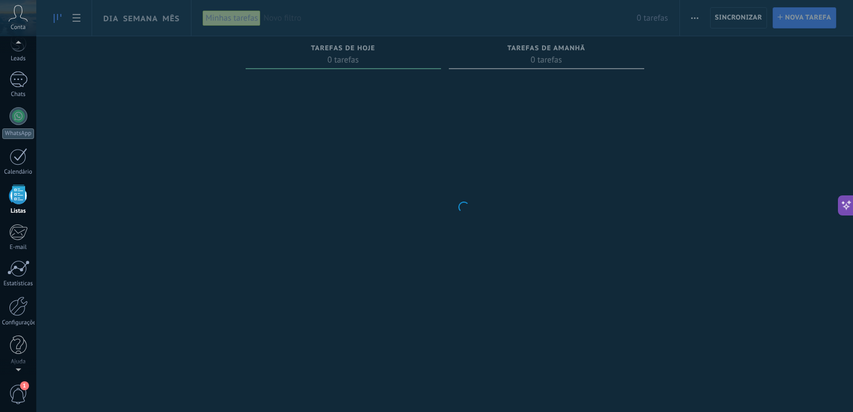
scroll to position [28, 0]
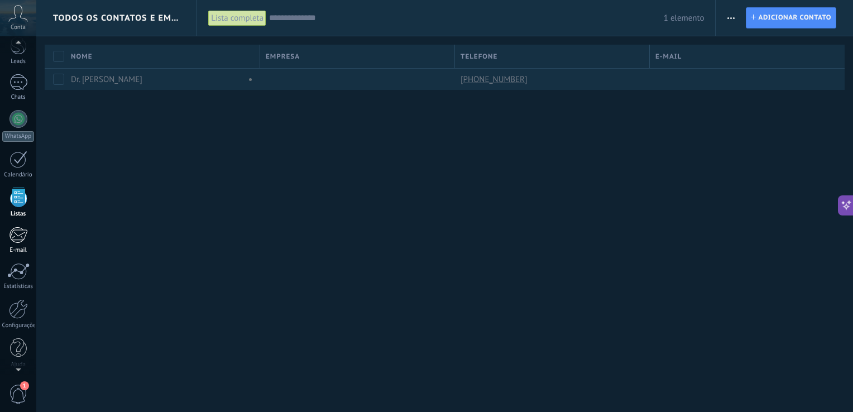
scroll to position [51, 0]
click at [20, 305] on div at bounding box center [18, 306] width 19 height 20
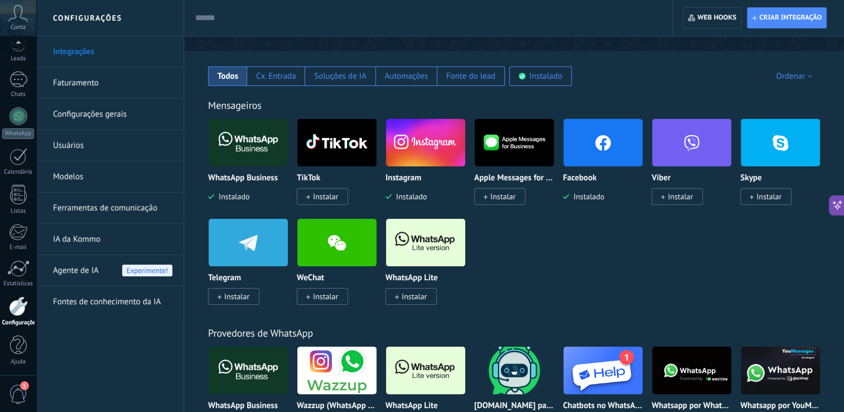
scroll to position [223, 0]
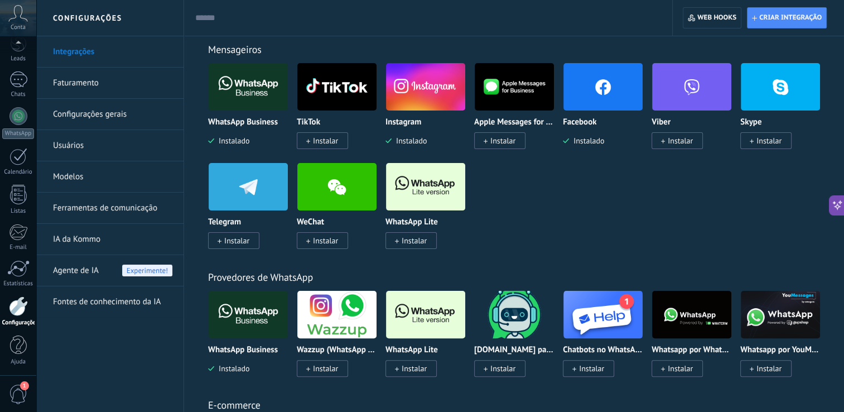
click at [420, 237] on span "Instalar" at bounding box center [414, 240] width 25 height 10
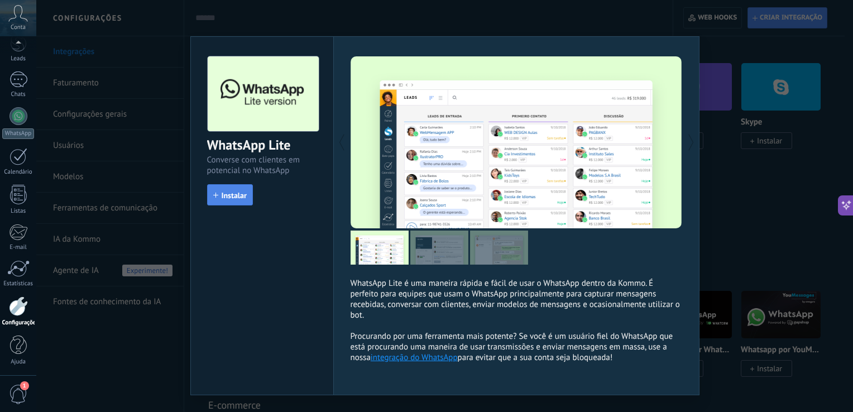
click at [228, 198] on span "Instalar" at bounding box center [234, 195] width 25 height 8
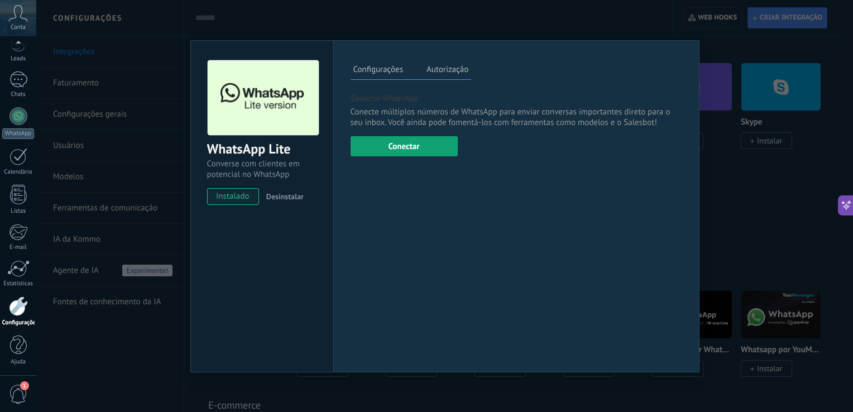
click at [422, 150] on button "Conectar" at bounding box center [403, 146] width 107 height 20
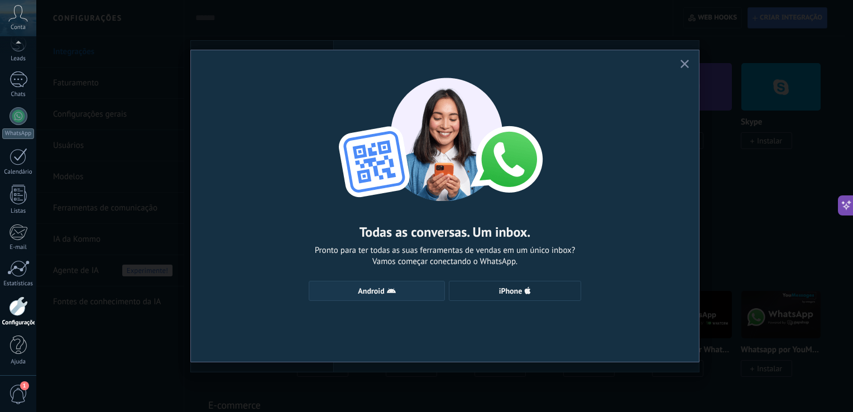
click at [396, 288] on span "Android" at bounding box center [377, 290] width 124 height 9
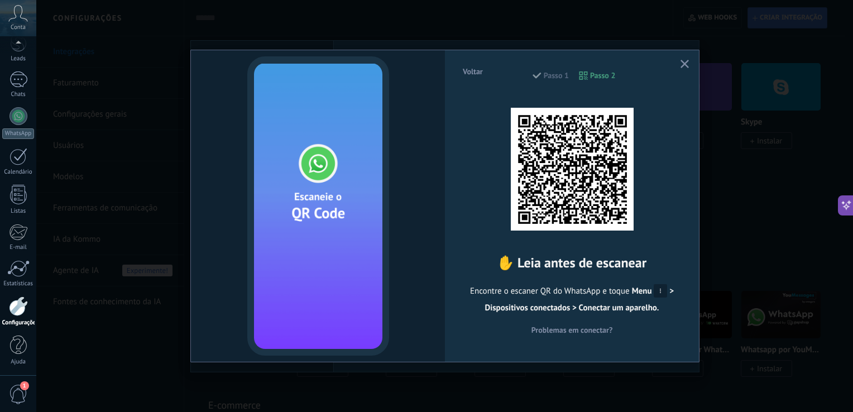
click at [681, 65] on icon "button" at bounding box center [684, 64] width 8 height 8
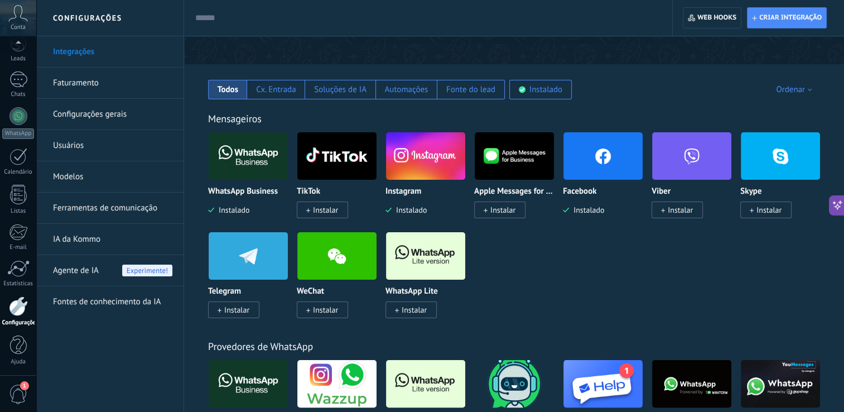
scroll to position [167, 0]
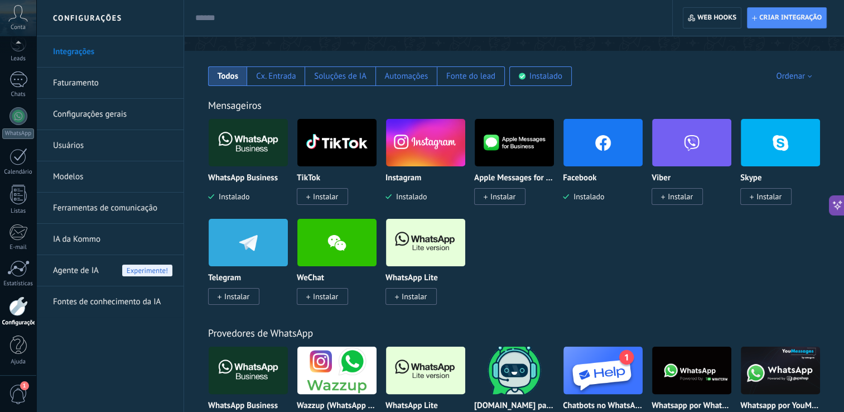
click at [439, 248] on img at bounding box center [425, 242] width 79 height 54
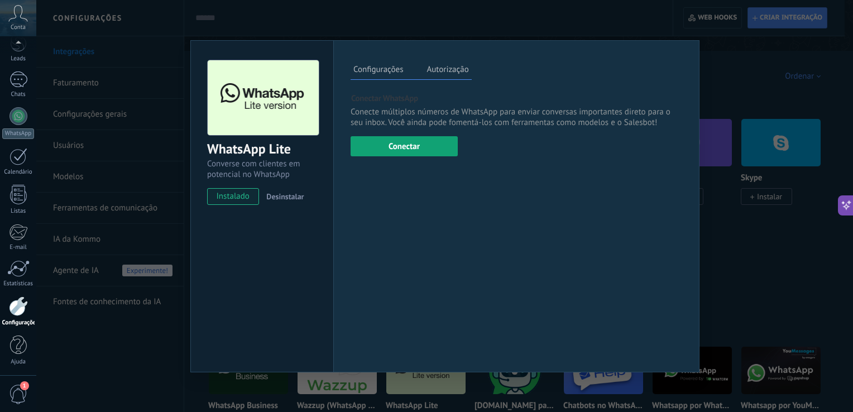
click at [417, 142] on button "Conectar" at bounding box center [403, 146] width 107 height 20
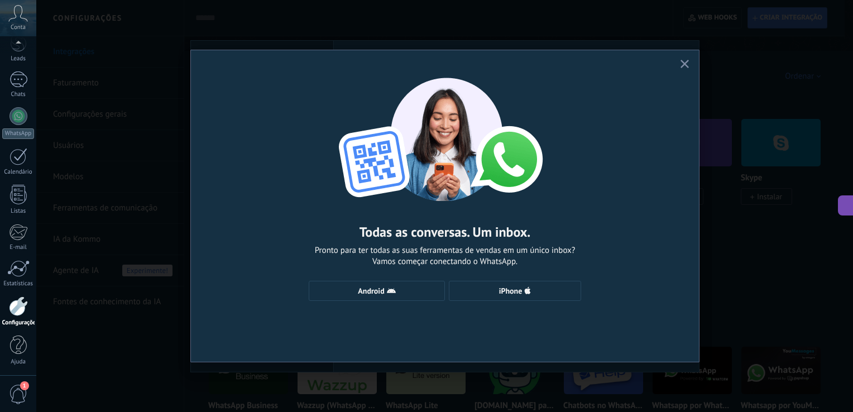
click at [681, 62] on icon "button" at bounding box center [684, 64] width 8 height 8
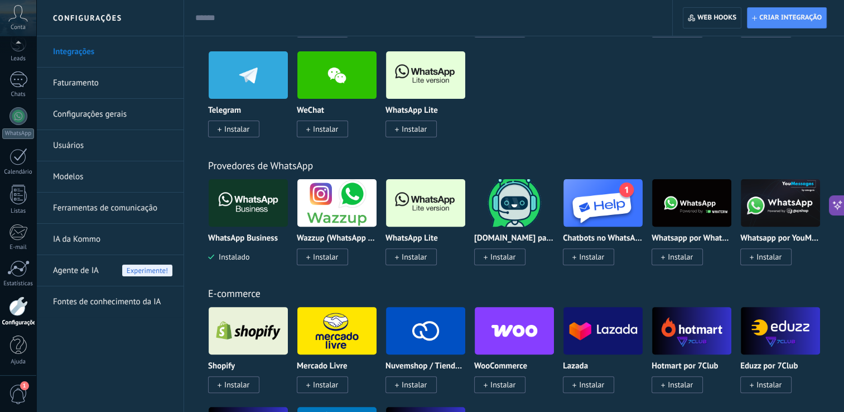
scroll to position [0, 0]
